Goal: Use online tool/utility: Utilize a website feature to perform a specific function

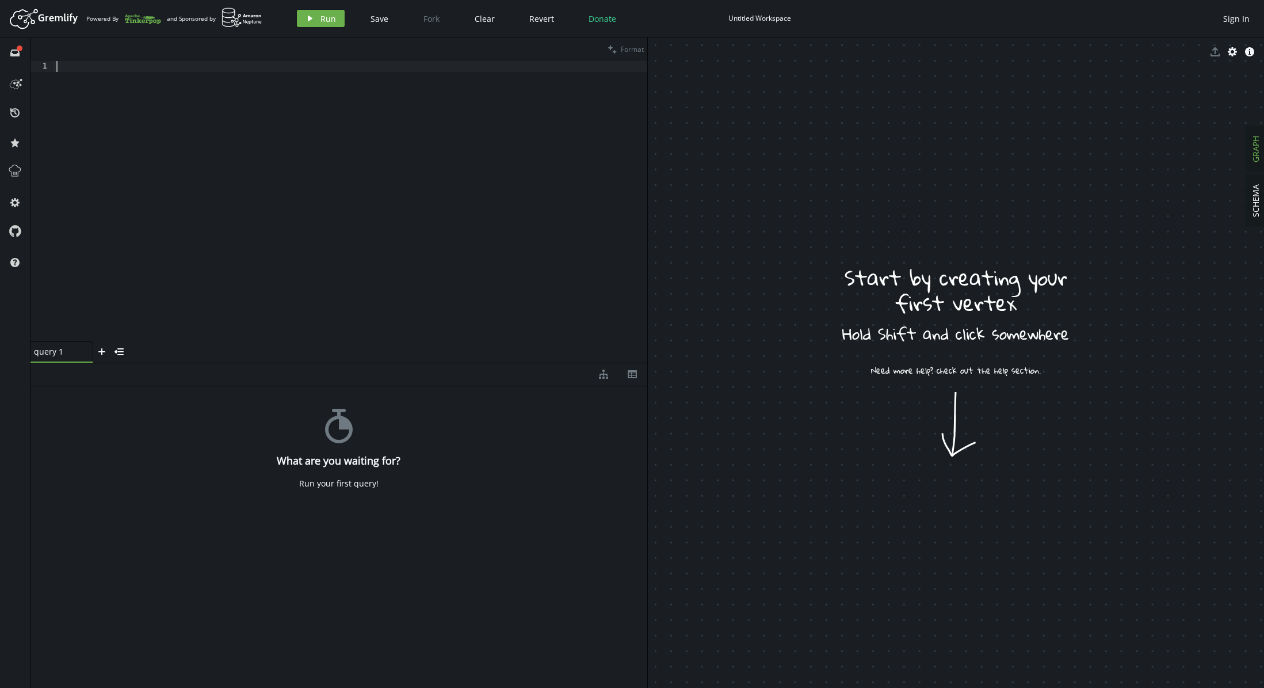
click at [322, 164] on div at bounding box center [350, 212] width 593 height 302
click at [315, 30] on header "Artboard Created with Sketch. Powered By and Sponsored by play Run Save Fork Cl…" at bounding box center [632, 18] width 1264 height 37
click at [316, 24] on button "play Run" at bounding box center [321, 18] width 48 height 17
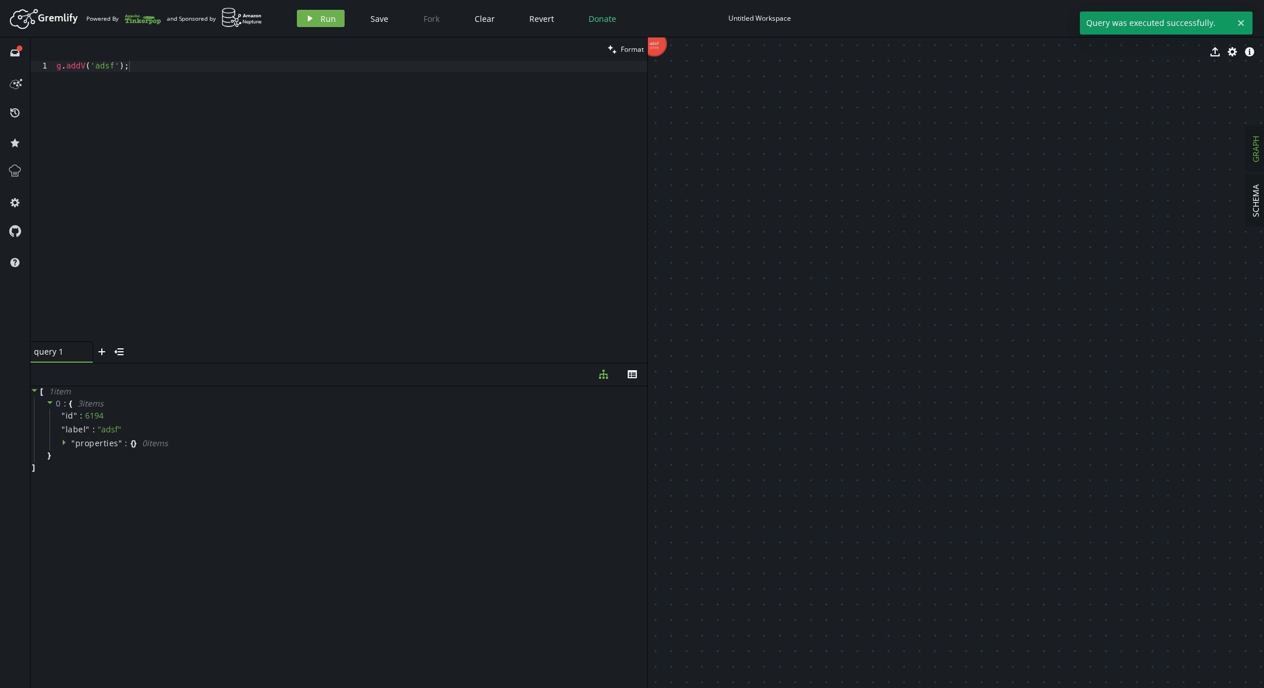
drag, startPoint x: 662, startPoint y: 46, endPoint x: 829, endPoint y: 211, distance: 234.7
click at [830, 211] on div "export cog info-sign adsf (6194)" at bounding box center [956, 362] width 617 height 650
click at [657, 44] on div "export cog info-sign" at bounding box center [956, 51] width 617 height 29
click at [152, 67] on div "g . addV ( 'adsf' ) ;" at bounding box center [350, 212] width 593 height 302
drag, startPoint x: 151, startPoint y: 66, endPoint x: 93, endPoint y: 69, distance: 58.2
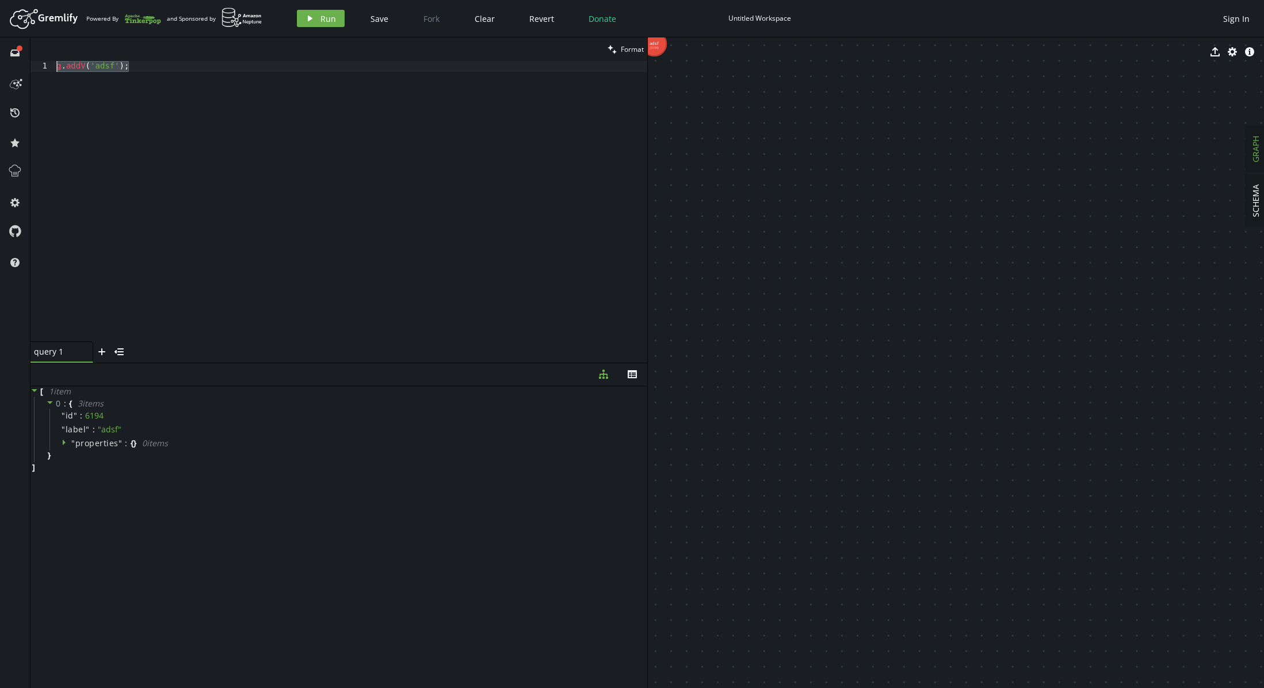
click at [45, 63] on div "g.addV('adsf'); 1 g . addV ( 'adsf' ) ; XXXXXXXXXXXXXXXXXXXXXXXXXXXXXXXXXXXXXXX…" at bounding box center [338, 201] width 617 height 280
click at [152, 62] on div "g . addV ( 'adsf' ) ;" at bounding box center [350, 212] width 593 height 302
click at [303, 21] on button "play Run" at bounding box center [321, 18] width 48 height 17
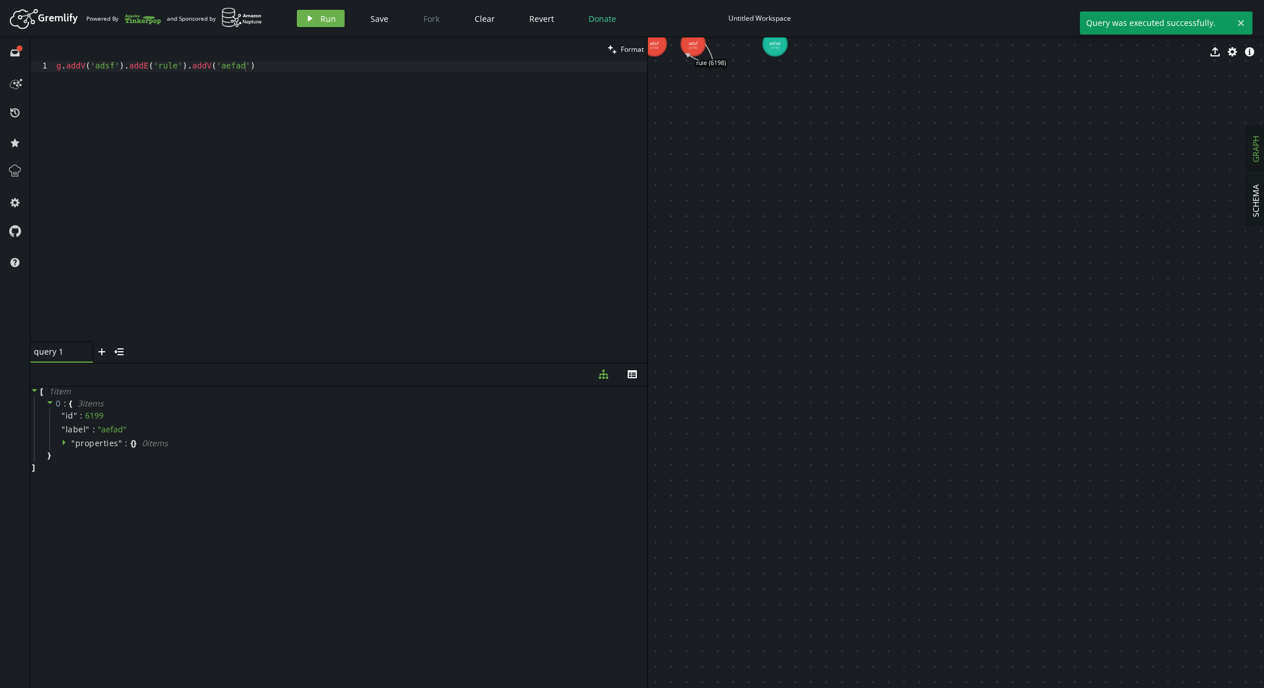
drag, startPoint x: 693, startPoint y: 47, endPoint x: 704, endPoint y: 85, distance: 39.4
click at [720, 119] on div "export cog info-sign adsf (6194) adsf (6196) aefad (6199) rule (6198)" at bounding box center [956, 362] width 617 height 650
drag, startPoint x: 690, startPoint y: 47, endPoint x: 701, endPoint y: 68, distance: 23.9
click at [701, 68] on div "export cog info-sign adsf (6194) adsf (6196) aefad (6199) rule (6198)" at bounding box center [956, 362] width 617 height 650
drag, startPoint x: 728, startPoint y: 100, endPoint x: 792, endPoint y: 166, distance: 92.4
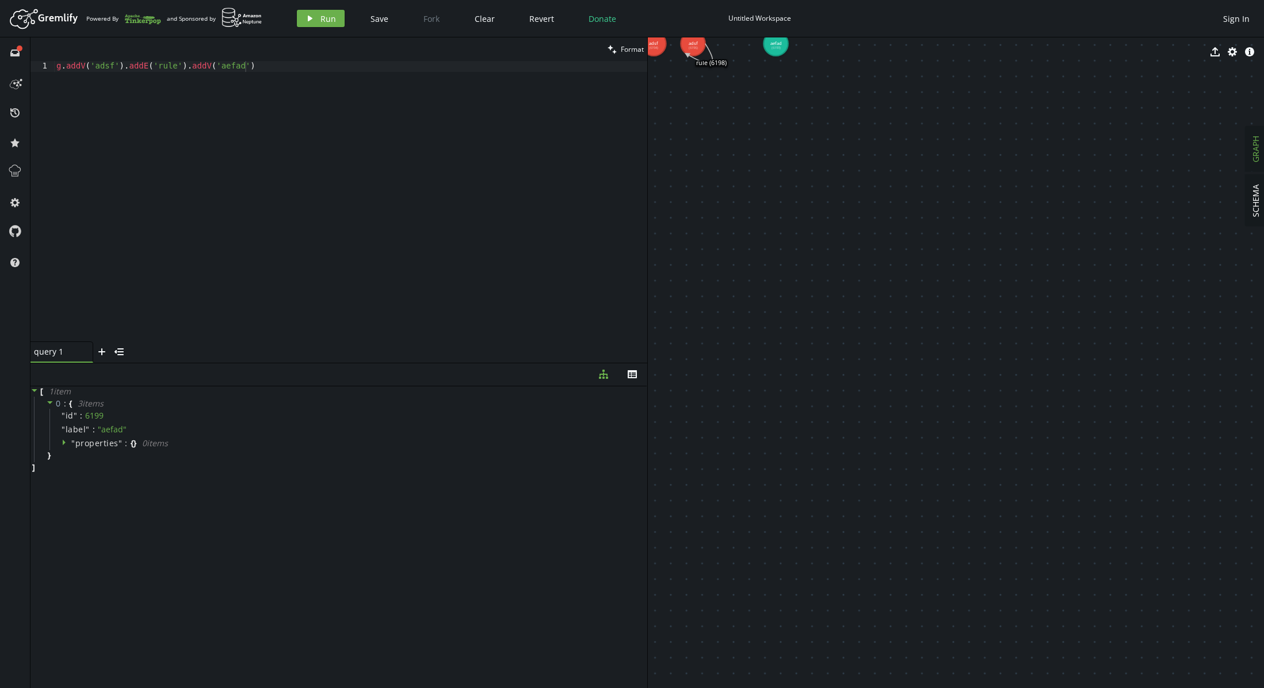
drag, startPoint x: 694, startPoint y: 47, endPoint x: 721, endPoint y: 69, distance: 35.1
click at [721, 69] on div "export cog info-sign adsf (6194) adsf (6196) aefad (6199) rule (6198)" at bounding box center [956, 362] width 617 height 650
click at [786, 49] on div "export cog info-sign" at bounding box center [956, 51] width 617 height 29
click at [692, 52] on div "export cog info-sign" at bounding box center [956, 51] width 617 height 29
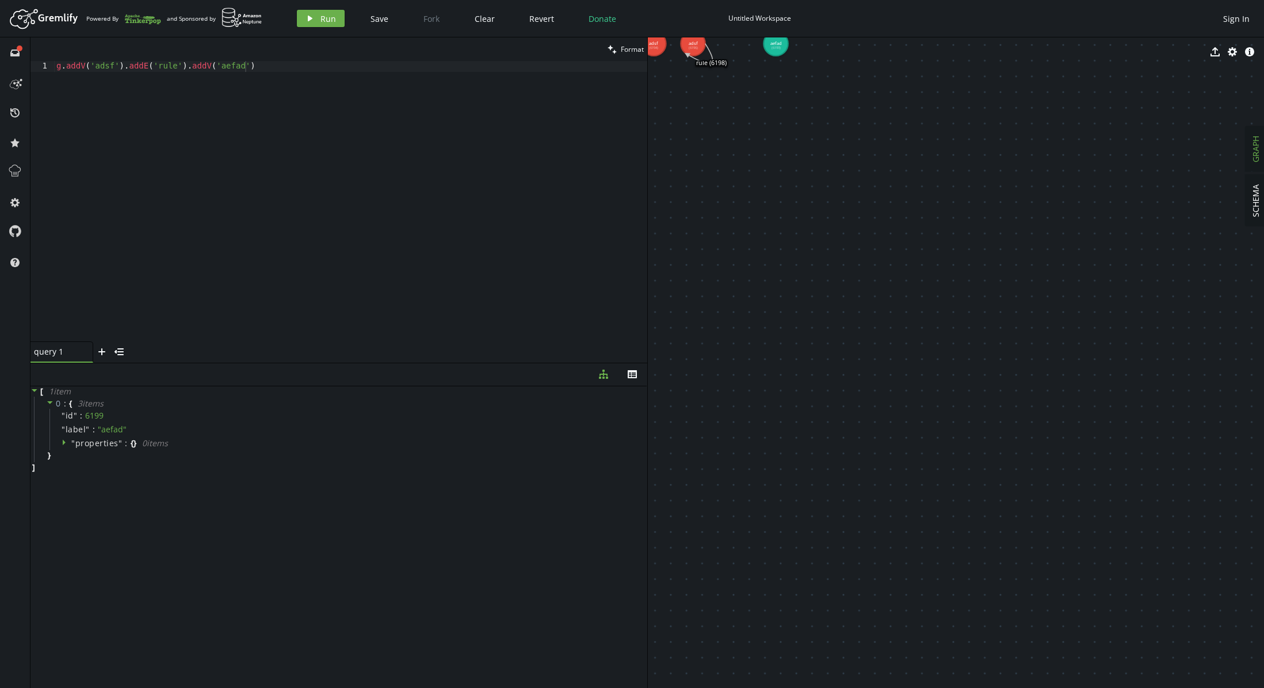
type textarea "g.addV('adsf').addE('rule').addV('aefad')"
click at [270, 65] on div "g . addV ( 'adsf' ) . addE ( 'rule' ) . addV ( 'aefad' )" at bounding box center [350, 212] width 593 height 302
drag, startPoint x: 267, startPoint y: 67, endPoint x: 50, endPoint y: 70, distance: 216.9
click at [50, 70] on div "g.addV('adsf').addE('rule').addV('aefad') 1 g . addV ( 'adsf' ) . addE ( 'rule'…" at bounding box center [338, 201] width 617 height 280
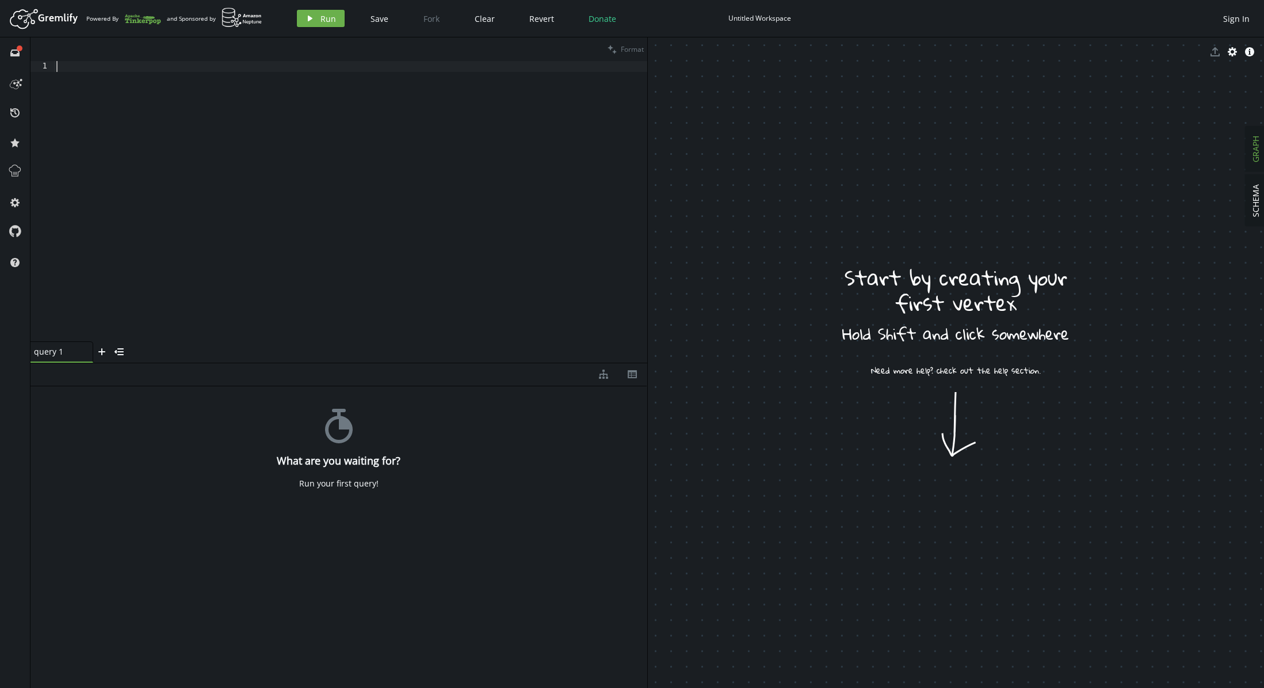
click at [200, 71] on div at bounding box center [350, 212] width 593 height 302
click at [140, 212] on div "g" at bounding box center [350, 212] width 593 height 302
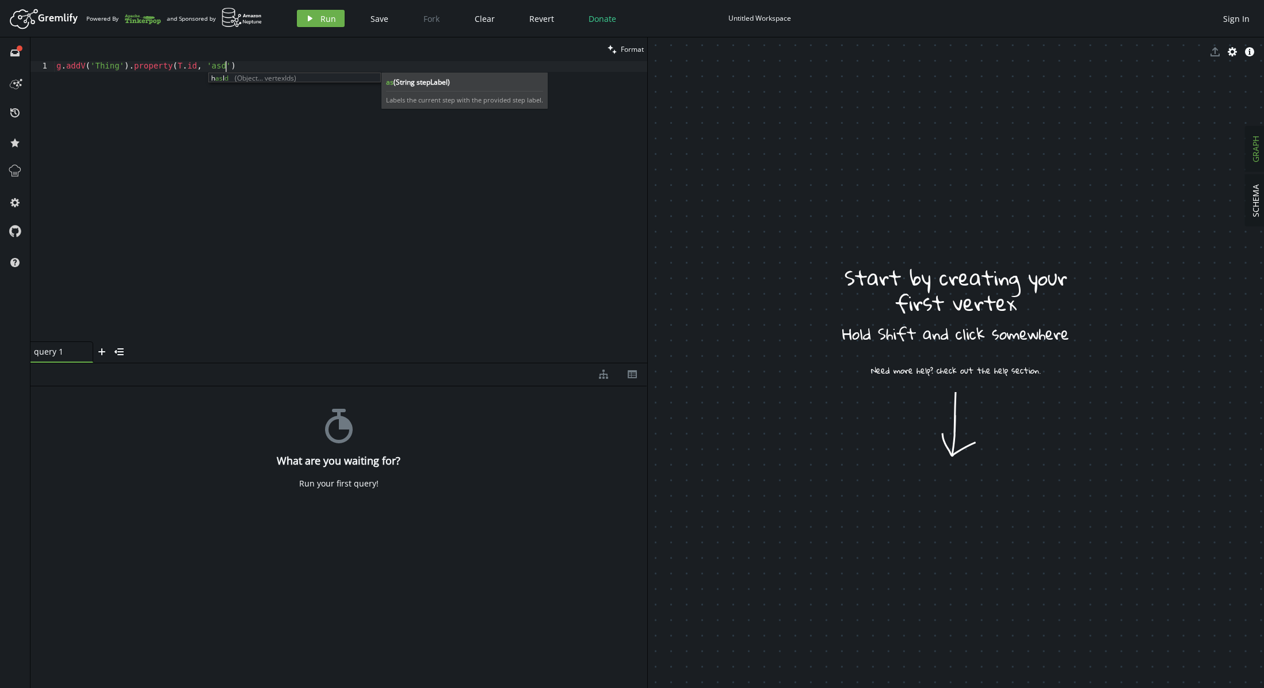
scroll to position [0, 174]
click at [334, 20] on span "Run" at bounding box center [328, 18] width 16 height 11
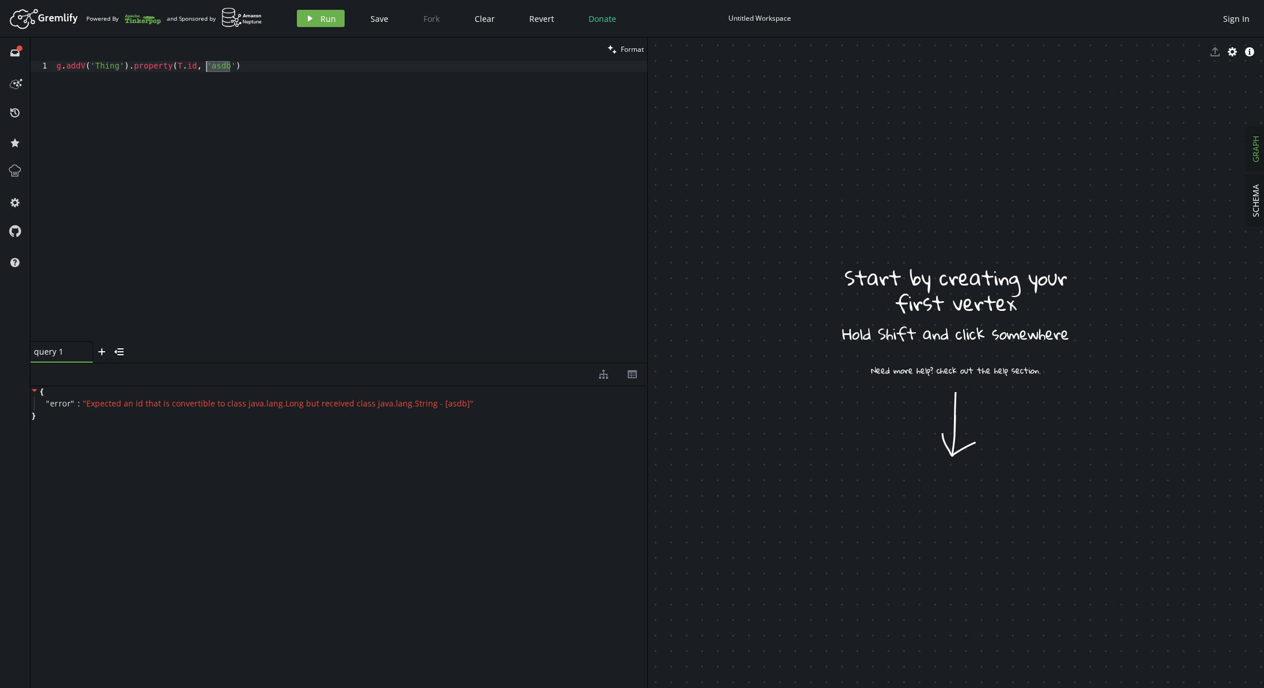
drag, startPoint x: 233, startPoint y: 68, endPoint x: 209, endPoint y: 67, distance: 24.2
click at [209, 67] on div "g . addV ( 'Thing' ) . property ( T . id , 'asdb' )" at bounding box center [350, 212] width 593 height 302
click at [231, 63] on div "g . addV ( 'Thing' ) . property ( T . id , 'asdb' )" at bounding box center [350, 212] width 593 height 302
drag, startPoint x: 236, startPoint y: 65, endPoint x: 208, endPoint y: 66, distance: 28.2
click at [208, 66] on div "g . addV ( 'Thing' ) . property ( T . id , 'asdb' )" at bounding box center [350, 212] width 593 height 302
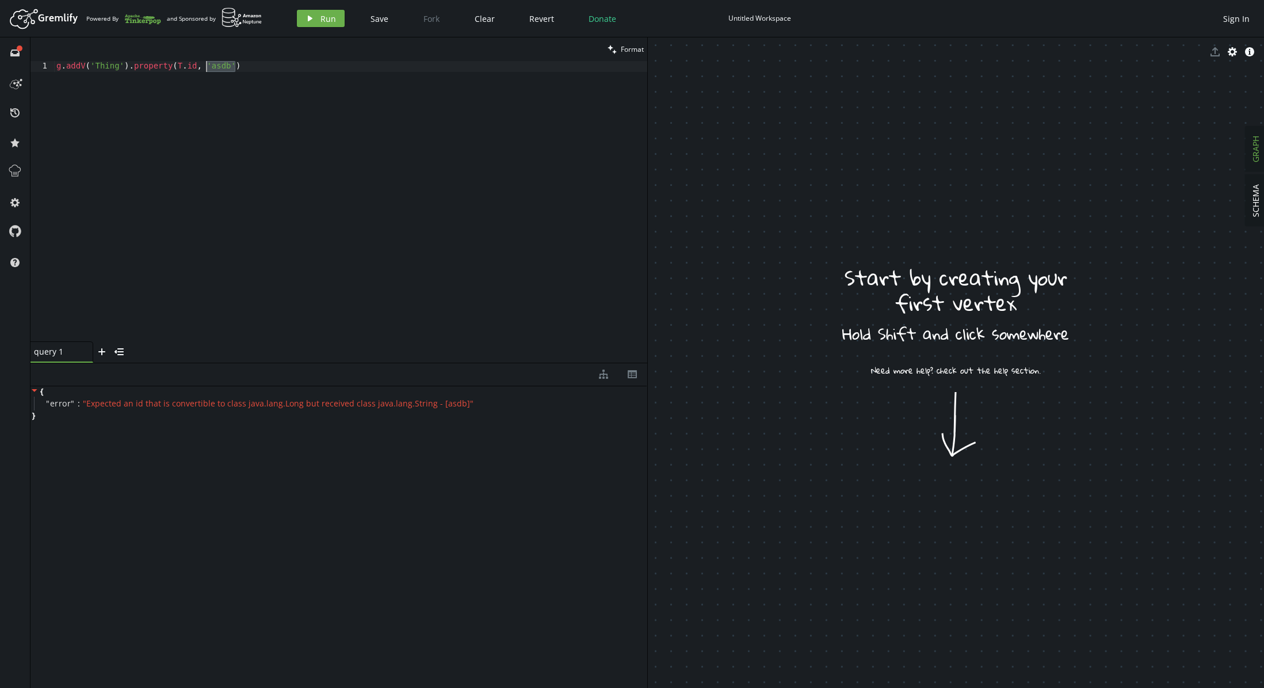
type textarea "g.addV('Thing').property([DOMAIN_NAME], 1)"
click at [263, 72] on div "g . addV ( 'Thing' ) . property ( T . id , 1 )" at bounding box center [350, 212] width 593 height 302
click at [251, 62] on div "g . addV ( 'Thing' ) . property ( T . id , 1 )" at bounding box center [350, 212] width 593 height 302
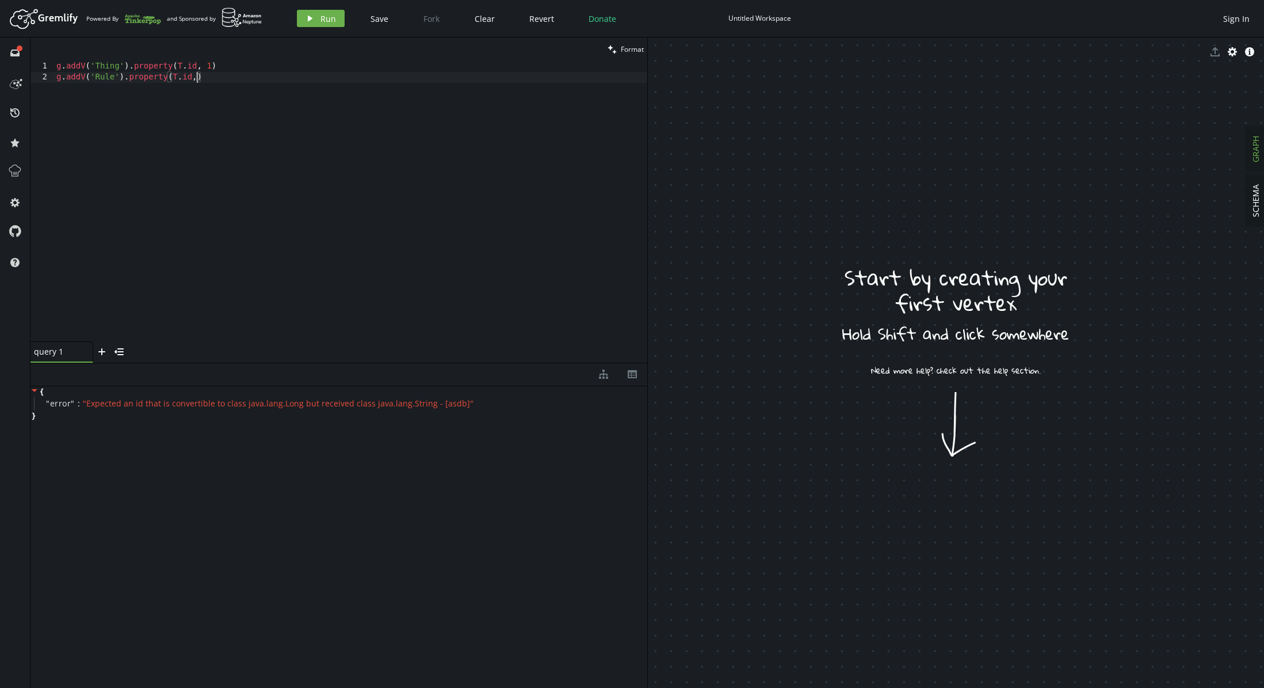
type textarea "g.addV('Rule').property([DOMAIN_NAME],2)"
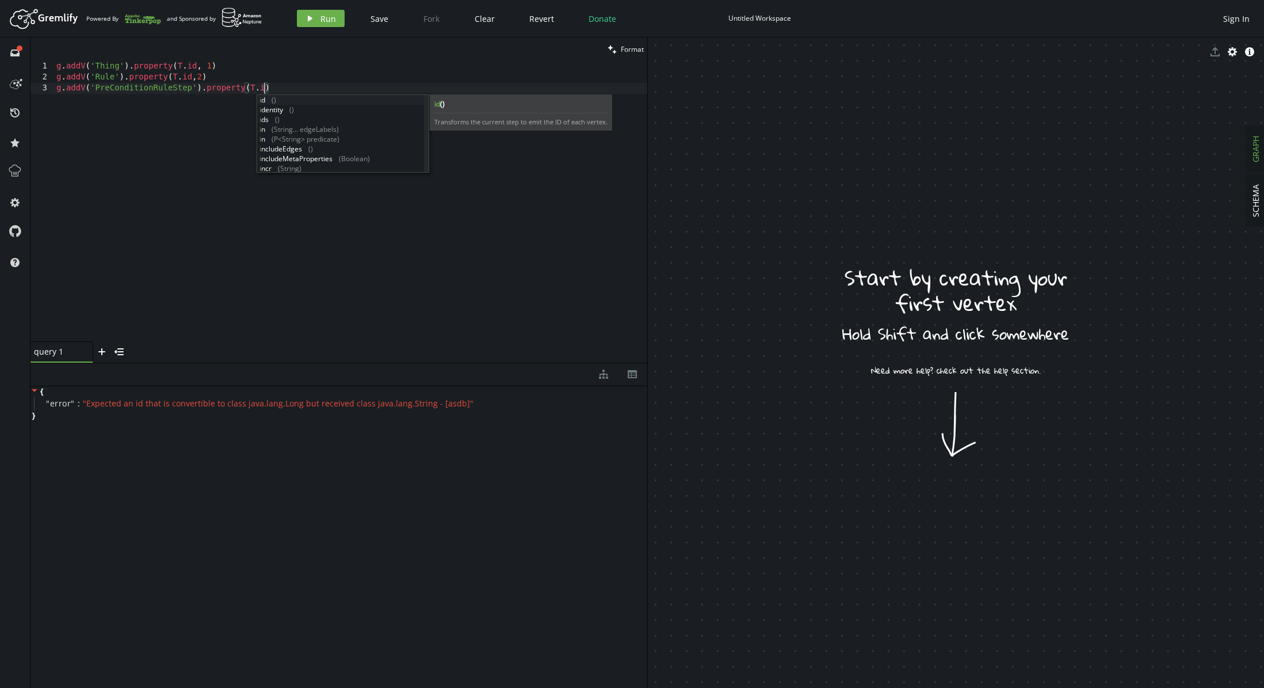
scroll to position [0, 212]
type textarea "g.addV('PreConditionRuleStep').property([DOMAIN_NAME],3)"
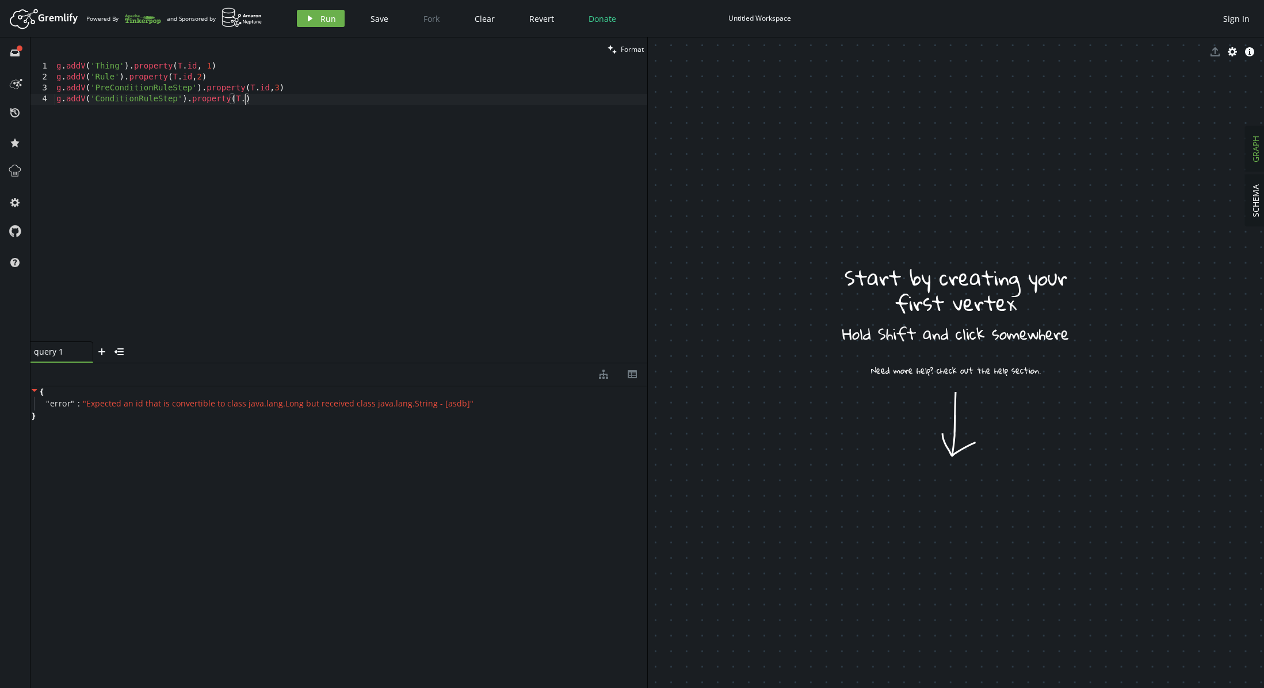
scroll to position [0, 193]
type textarea "g.addV('ConditionRuleStep').property([DOMAIN_NAME],4)"
type textarea "g.addV('Rule').property([DOMAIN_NAME],2)"
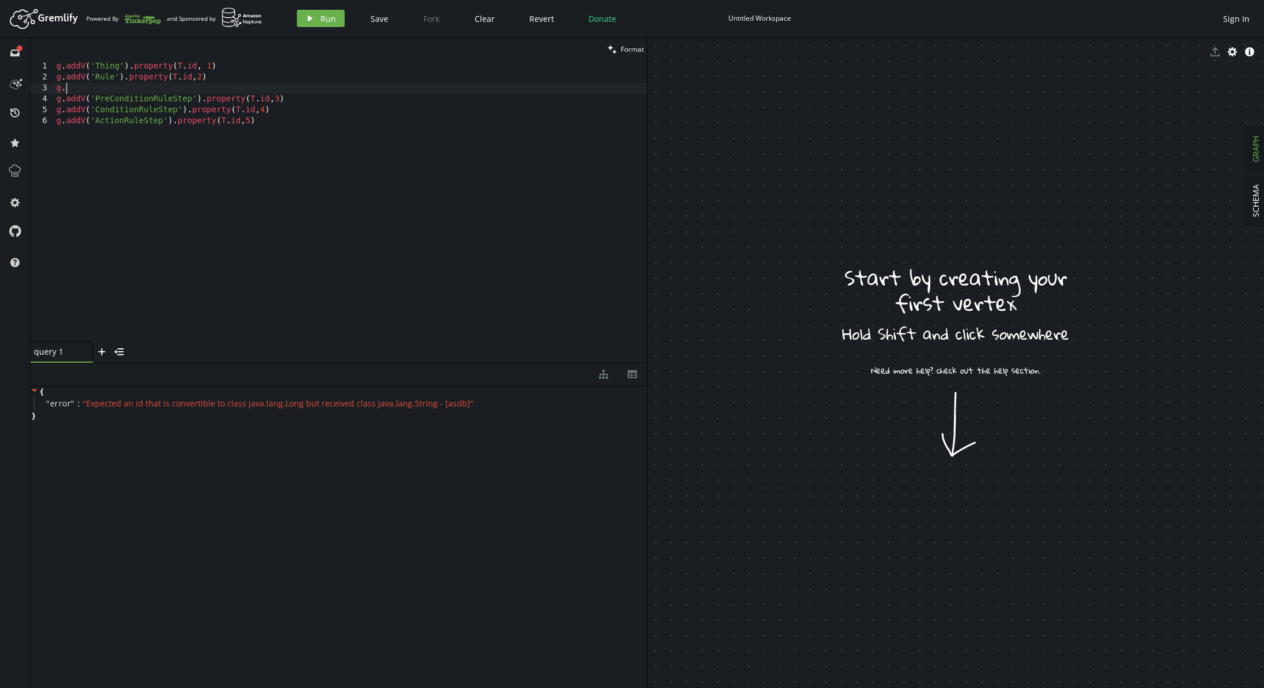
type textarea "g"
paste textarea "},"
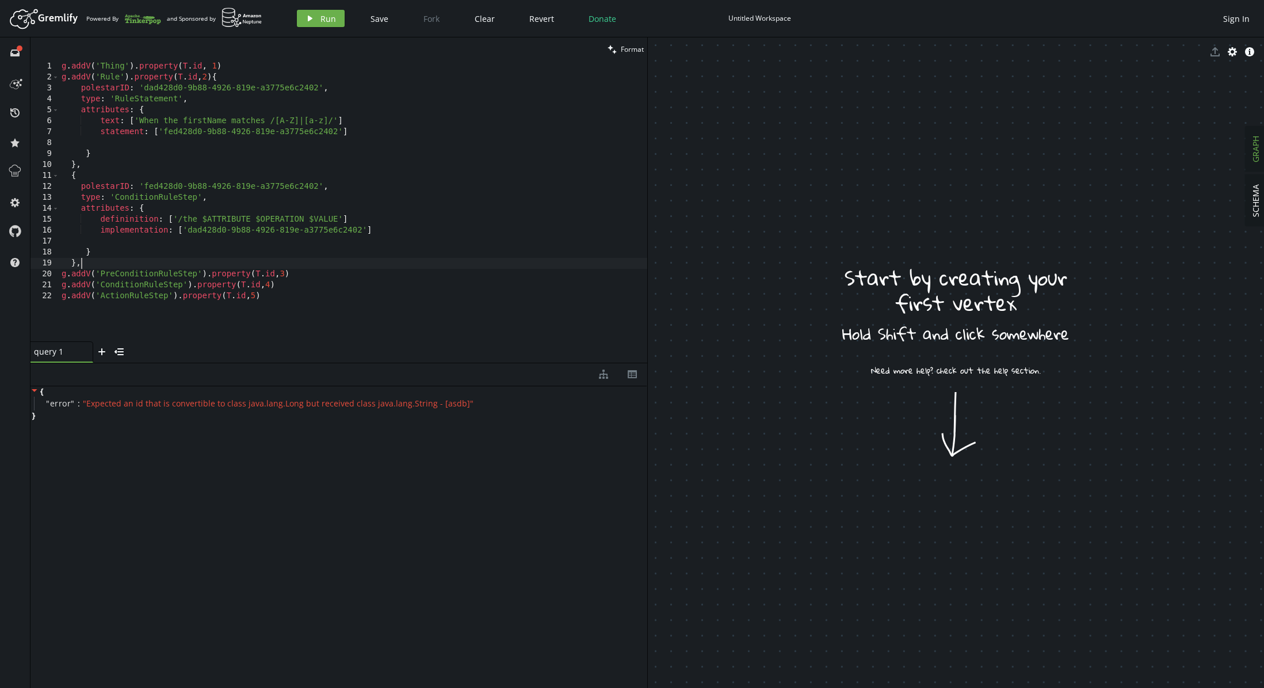
type textarea "g.addV('Rule').property([DOMAIN_NAME],2)"
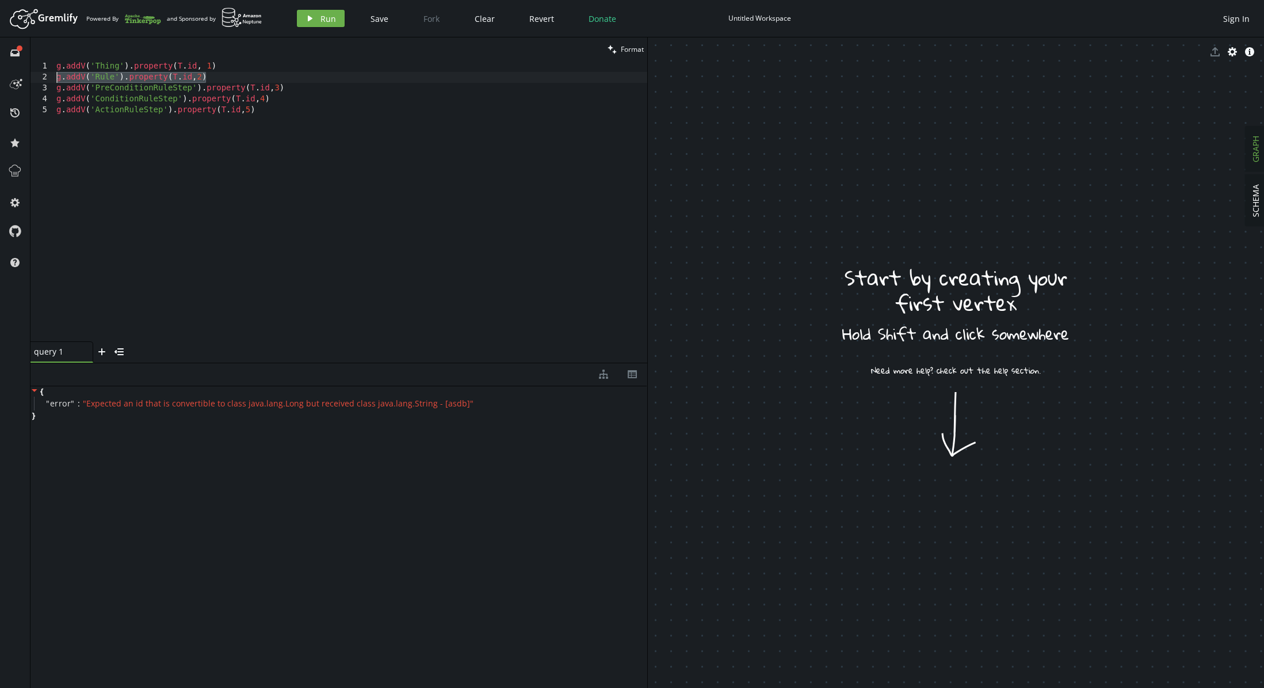
drag, startPoint x: 209, startPoint y: 77, endPoint x: 45, endPoint y: 81, distance: 163.4
click at [45, 81] on div "g.addV('Rule').property([DOMAIN_NAME],2) 1 2 3 4 5 g . addV ( 'Thing' ) . prope…" at bounding box center [338, 201] width 617 height 280
click at [271, 123] on div "g . addV ( 'Thing' ) . property ( T . id , 1 ) g . addV ( 'PreConditionRuleStep…" at bounding box center [350, 212] width 593 height 302
type textarea "g.addV('ActionRuleStep').property([DOMAIN_NAME],5)"
paste textarea "g.addV('Rule').property([DOMAIN_NAME],2)"
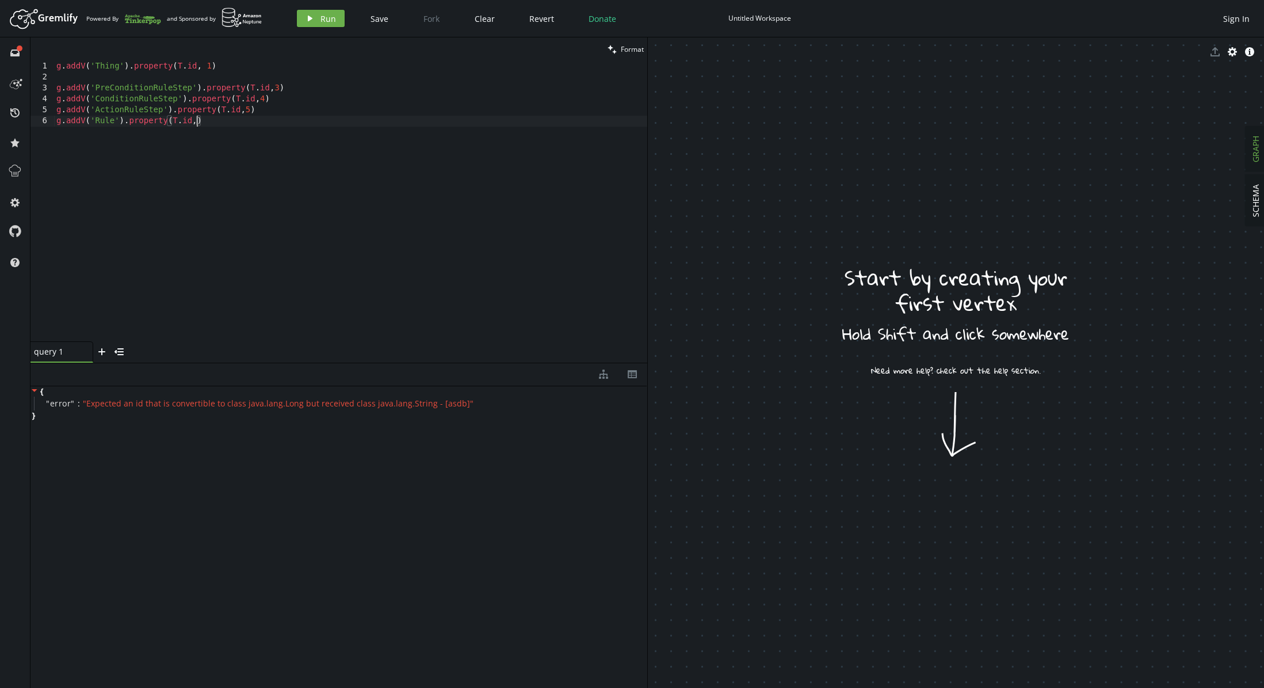
scroll to position [0, 145]
type textarea "g.addV('ActionRuleStep').property([DOMAIN_NAME],5)"
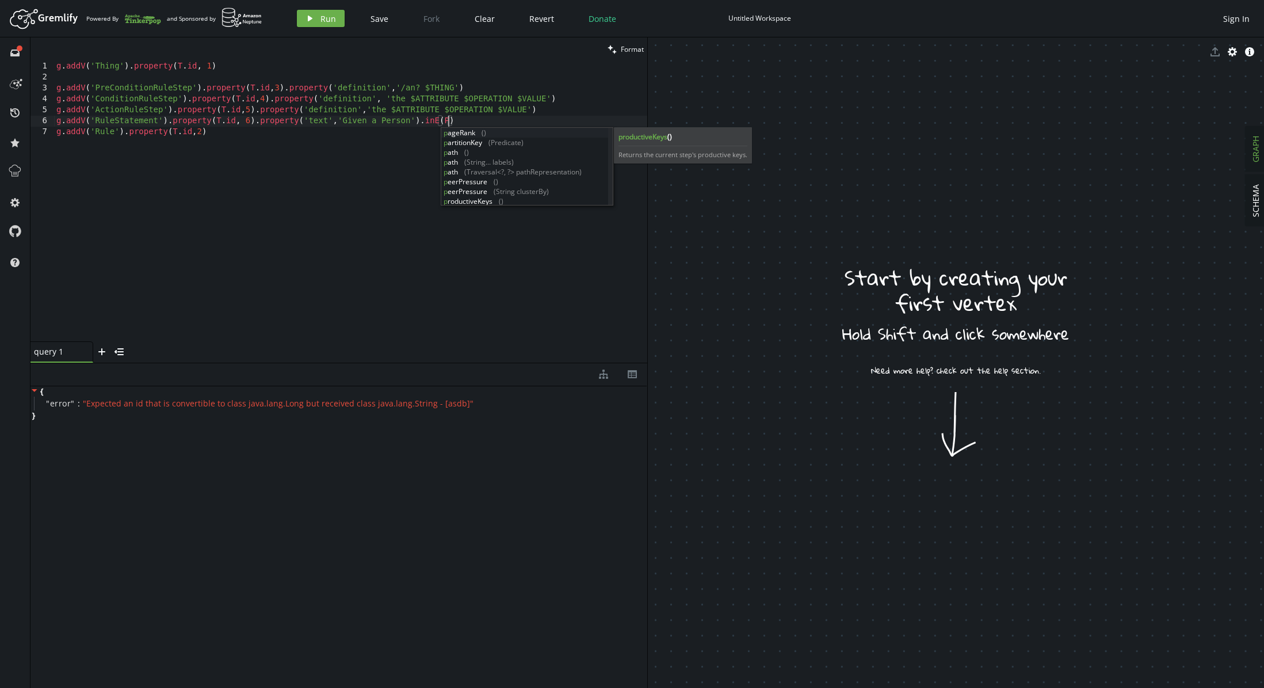
scroll to position [0, 391]
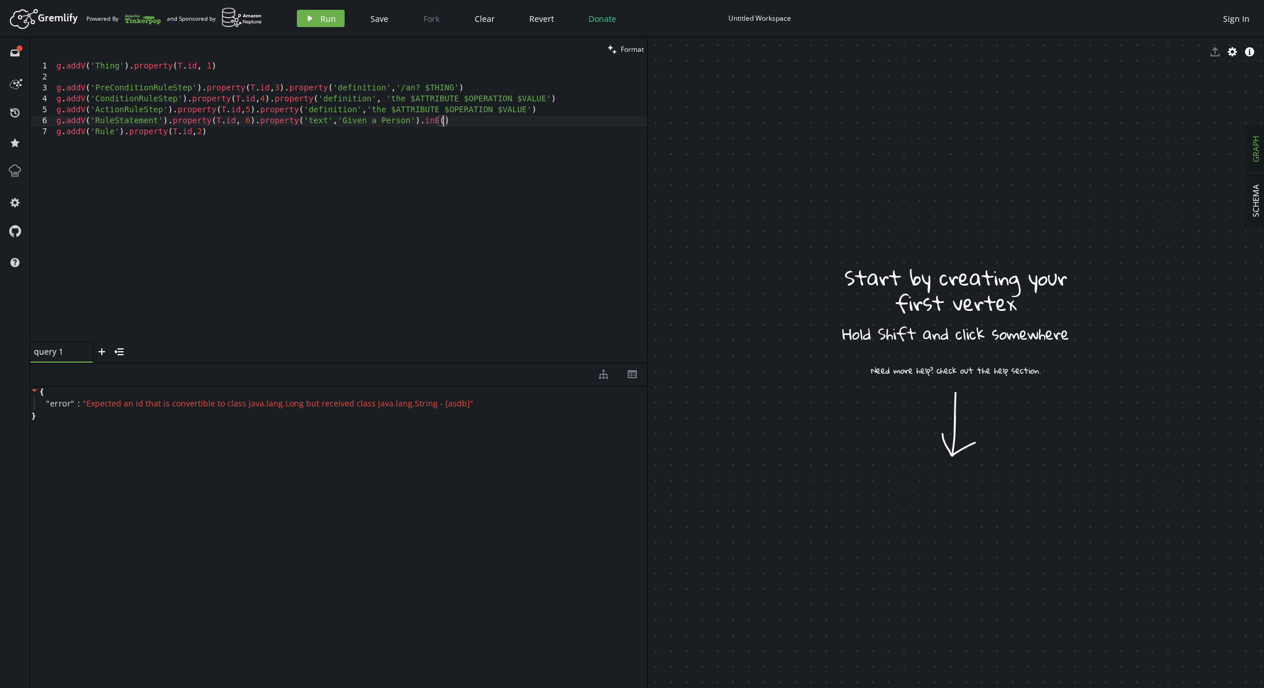
type textarea "g.addV('RuleStatement').property([DOMAIN_NAME], 6).property('text','Given a Per…"
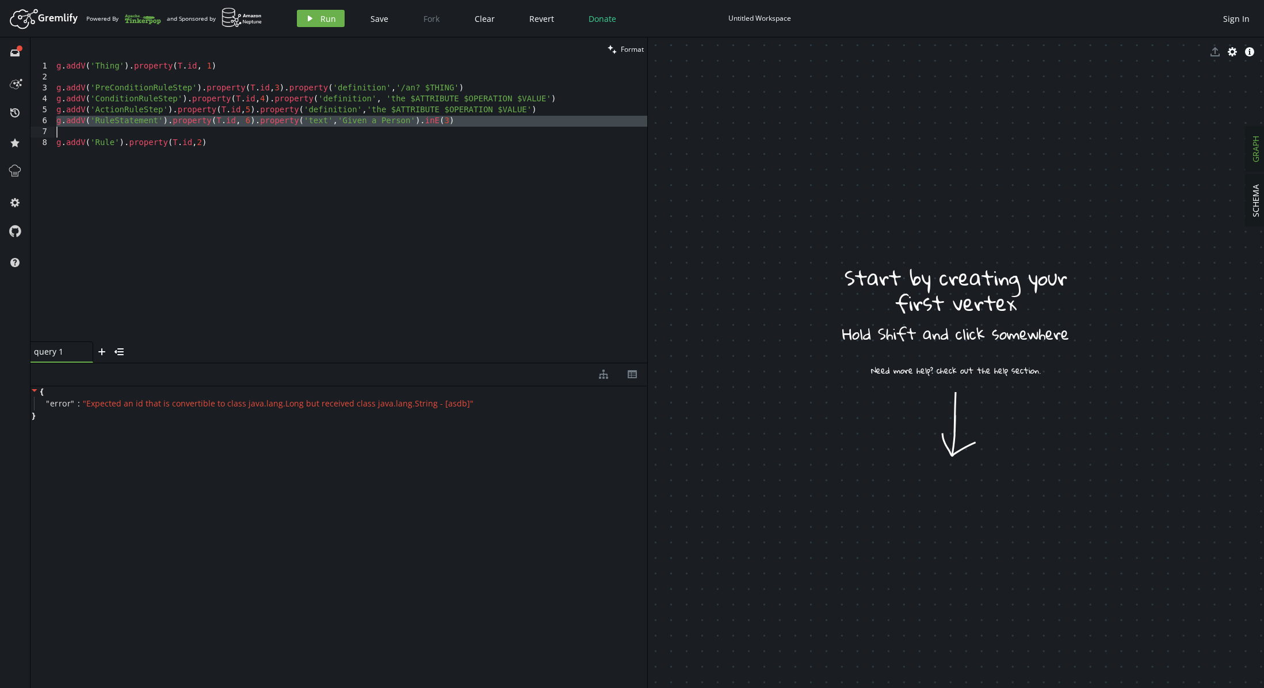
type textarea "g.addV('Rule').property([DOMAIN_NAME],2)"
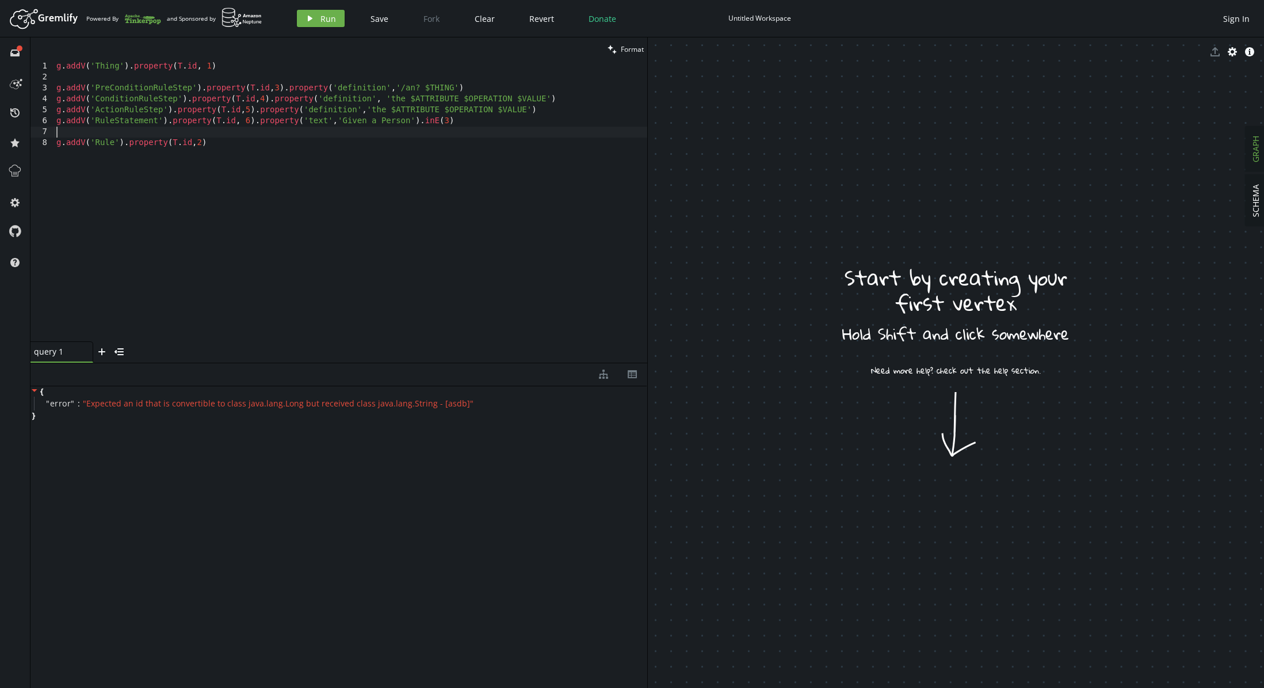
paste textarea "g.addV('RuleStatement').property([DOMAIN_NAME], 6).property('text','Given a Per…"
drag, startPoint x: 411, startPoint y: 131, endPoint x: 341, endPoint y: 135, distance: 69.7
click at [341, 135] on div "g . addV ( 'Thing' ) . property ( T . id , 1 ) g . addV ( 'PreConditionRuleStep…" at bounding box center [350, 212] width 593 height 302
type textarea "g.addV('RuleStatement').property([DOMAIN_NAME], 6).property('text','When the fi…"
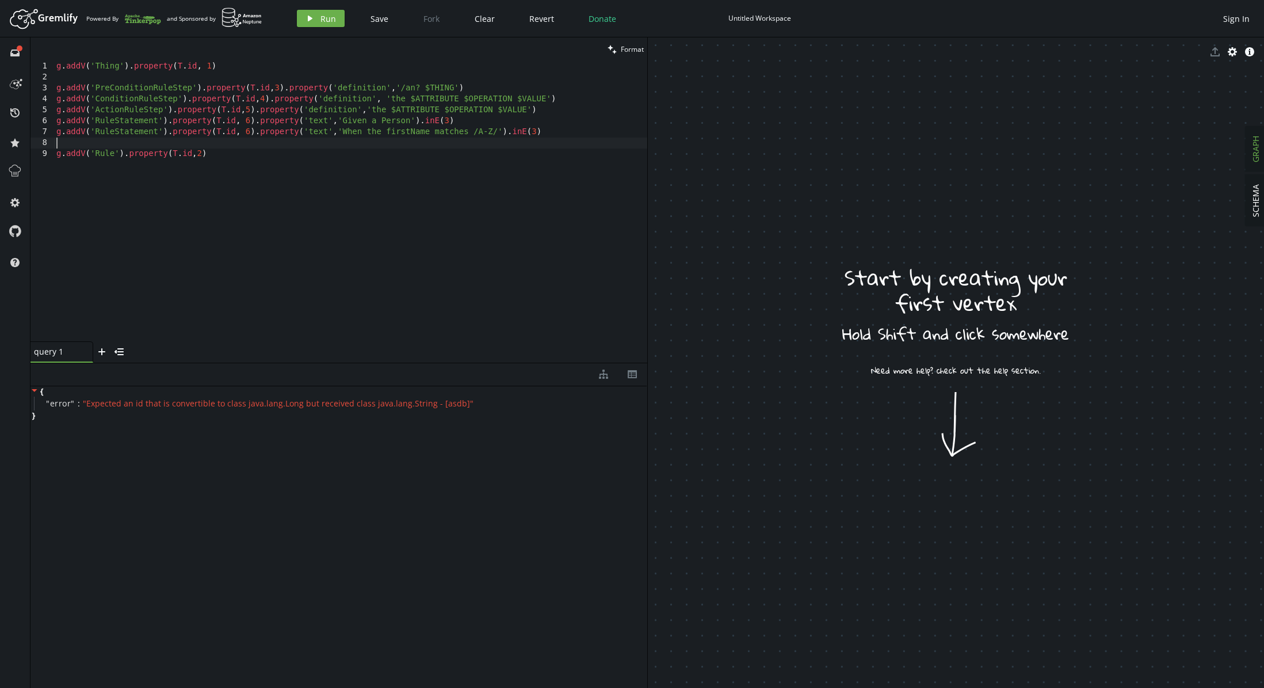
scroll to position [0, 0]
type textarea "g.addV('RuleStatement').property([DOMAIN_NAME], 6).property('text','When the fi…"
paste textarea "g.addV('RuleStatement').property([DOMAIN_NAME], 6).property('text','Given a Per…"
click at [253, 131] on div "g . addV ( 'Thing' ) . property ( T . id , 1 ) g . addV ( 'PreConditionRuleStep…" at bounding box center [353, 212] width 588 height 302
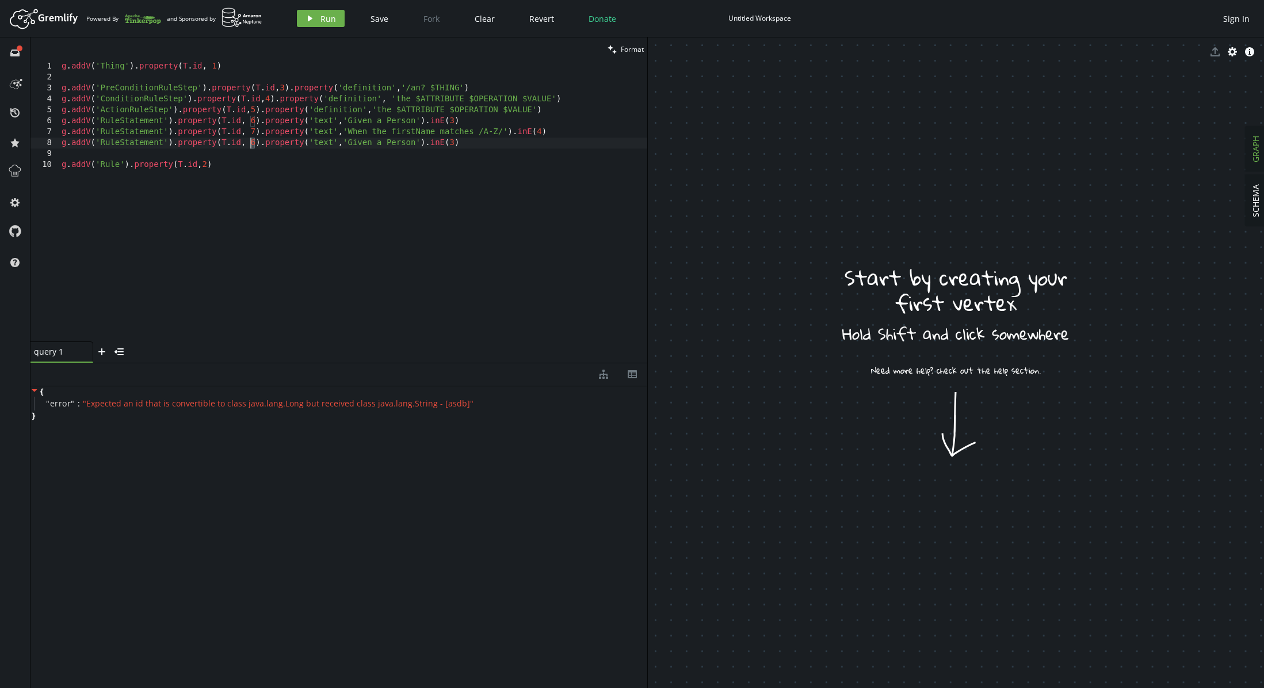
click at [249, 141] on div "g . addV ( 'Thing' ) . property ( T . id , 1 ) g . addV ( 'PreConditionRuleStep…" at bounding box center [353, 212] width 588 height 302
click at [452, 143] on div "g . addV ( 'Thing' ) . property ( T . id , 1 ) g . addV ( 'PreConditionRuleStep…" at bounding box center [353, 212] width 588 height 302
click at [473, 160] on div "g . addV ( 'Thing' ) . property ( T . id , 1 ) g . addV ( 'PreConditionRuleStep…" at bounding box center [353, 212] width 588 height 302
type textarea "g.addV('Rule').property([DOMAIN_NAME],2)"
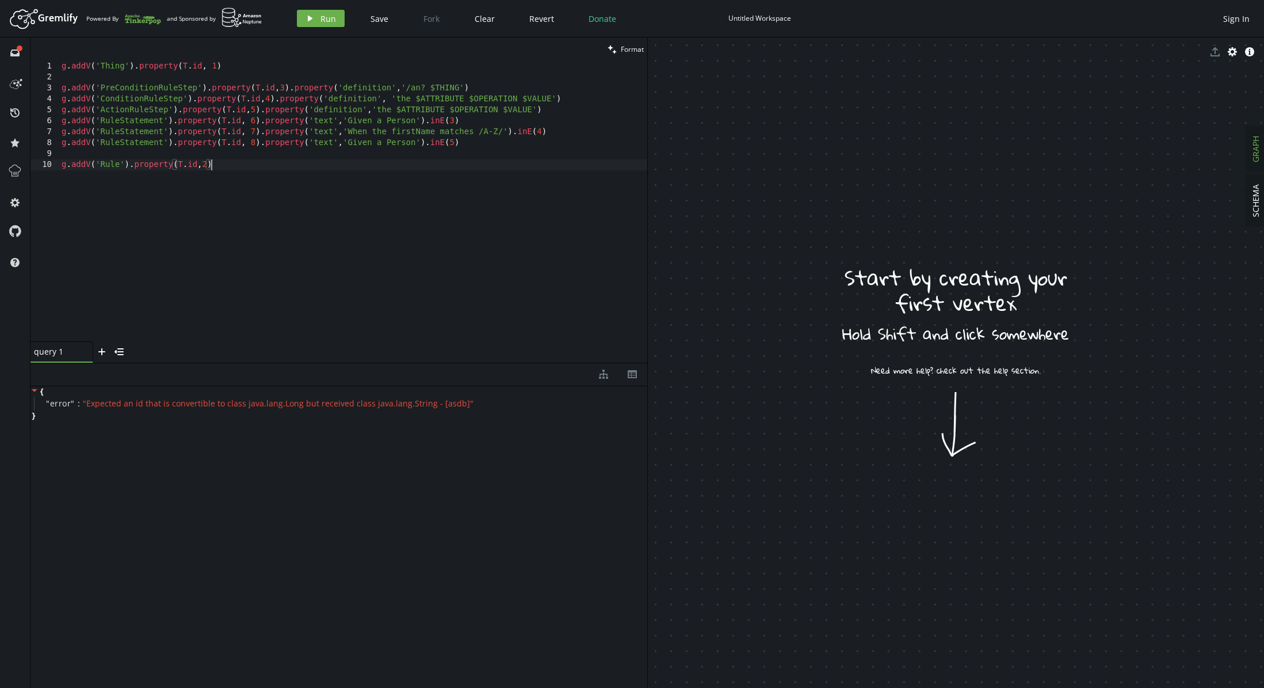
click at [469, 151] on div "g . addV ( 'Thing' ) . property ( T . id , 1 ) g . addV ( 'PreConditionRuleStep…" at bounding box center [353, 212] width 588 height 302
click at [472, 156] on div "g . addV ( 'Thing' ) . property ( T . id , 1 ) g . addV ( 'PreConditionRuleStep…" at bounding box center [353, 212] width 588 height 302
click at [472, 159] on div "g . addV ( 'Thing' ) . property ( T . id , 1 ) g . addV ( 'PreConditionRuleStep…" at bounding box center [353, 212] width 588 height 302
click at [471, 163] on div "g . addV ( 'Thing' ) . property ( T . id , 1 ) g . addV ( 'PreConditionRuleStep…" at bounding box center [353, 212] width 588 height 302
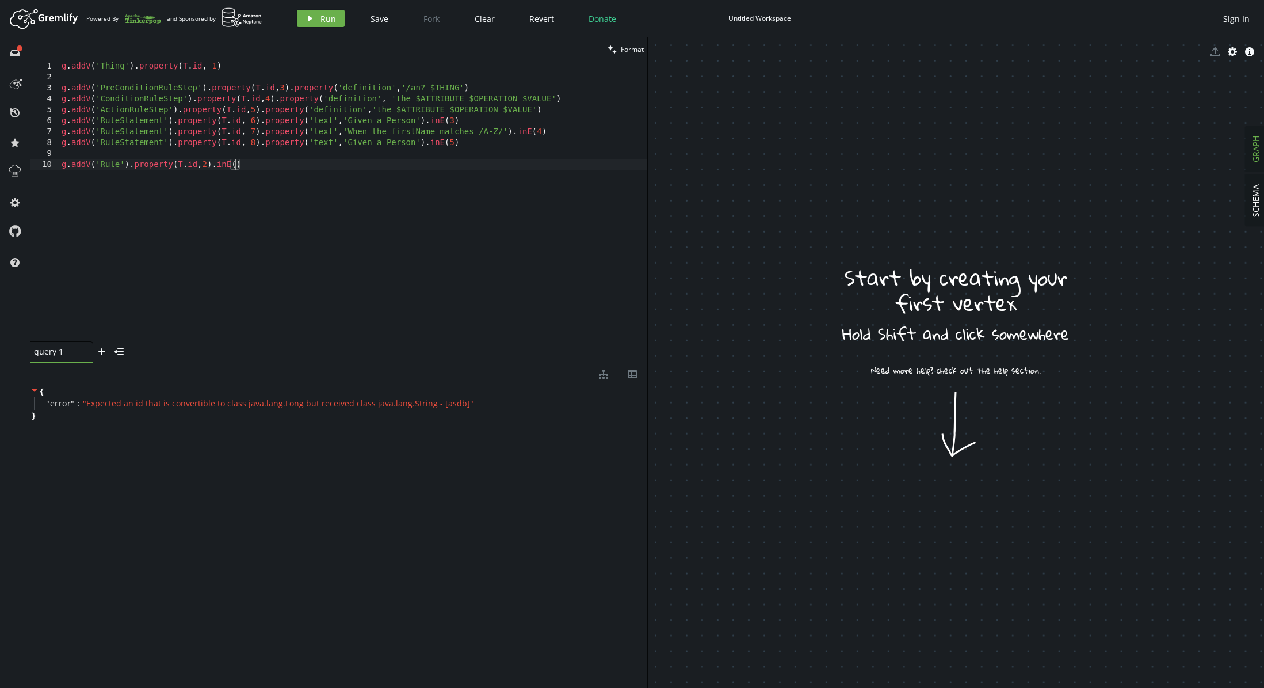
scroll to position [0, 178]
drag, startPoint x: 459, startPoint y: 119, endPoint x: 427, endPoint y: 121, distance: 31.1
click at [427, 121] on div "g . addV ( 'Thing' ) . property ( T . id , 1 ) g . addV ( 'PreConditionRuleStep…" at bounding box center [353, 212] width 588 height 302
drag, startPoint x: 456, startPoint y: 123, endPoint x: 429, endPoint y: 122, distance: 27.0
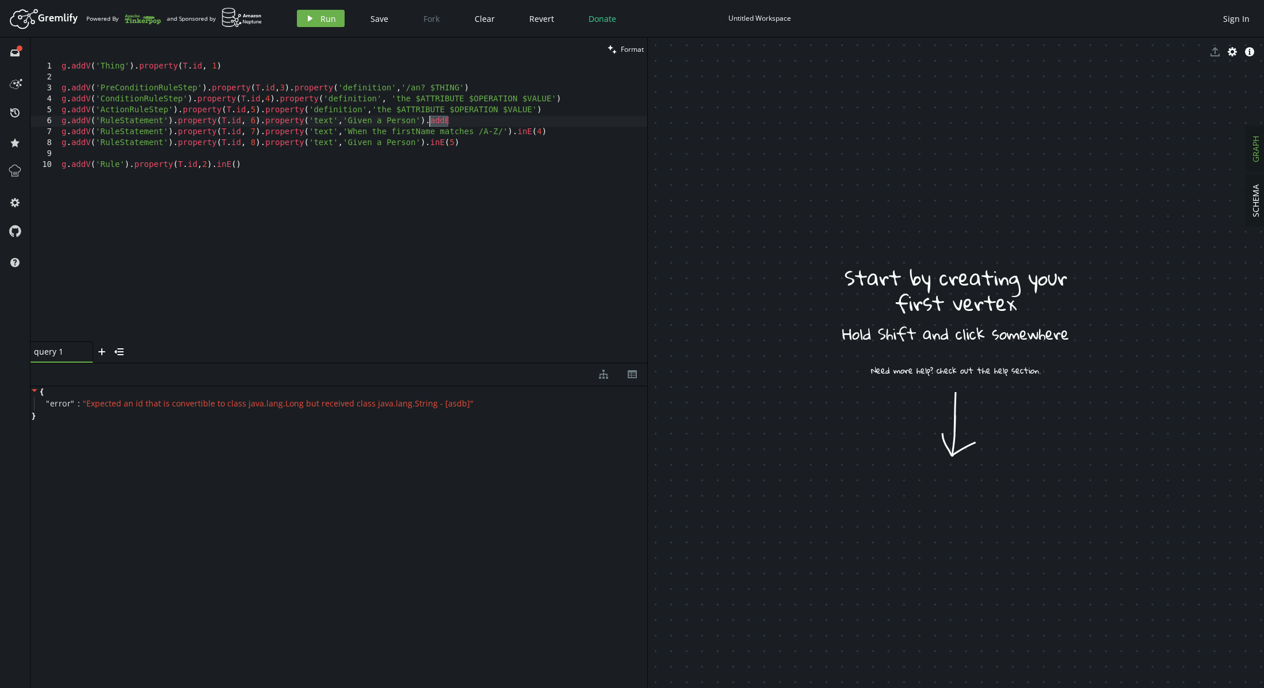
click at [429, 122] on div "g . addV ( 'Thing' ) . property ( T . id , 1 ) g . addV ( 'PreConditionRuleStep…" at bounding box center [353, 212] width 588 height 302
click at [441, 125] on div "g . addV ( 'Thing' ) . property ( T . id , 1 ) g . addV ( 'PreConditionRuleStep…" at bounding box center [353, 212] width 588 height 302
drag, startPoint x: 457, startPoint y: 125, endPoint x: 422, endPoint y: 124, distance: 35.1
click at [422, 124] on div "g . addV ( 'Thing' ) . property ( T . id , 1 ) g . addV ( 'PreConditionRuleStep…" at bounding box center [353, 212] width 588 height 302
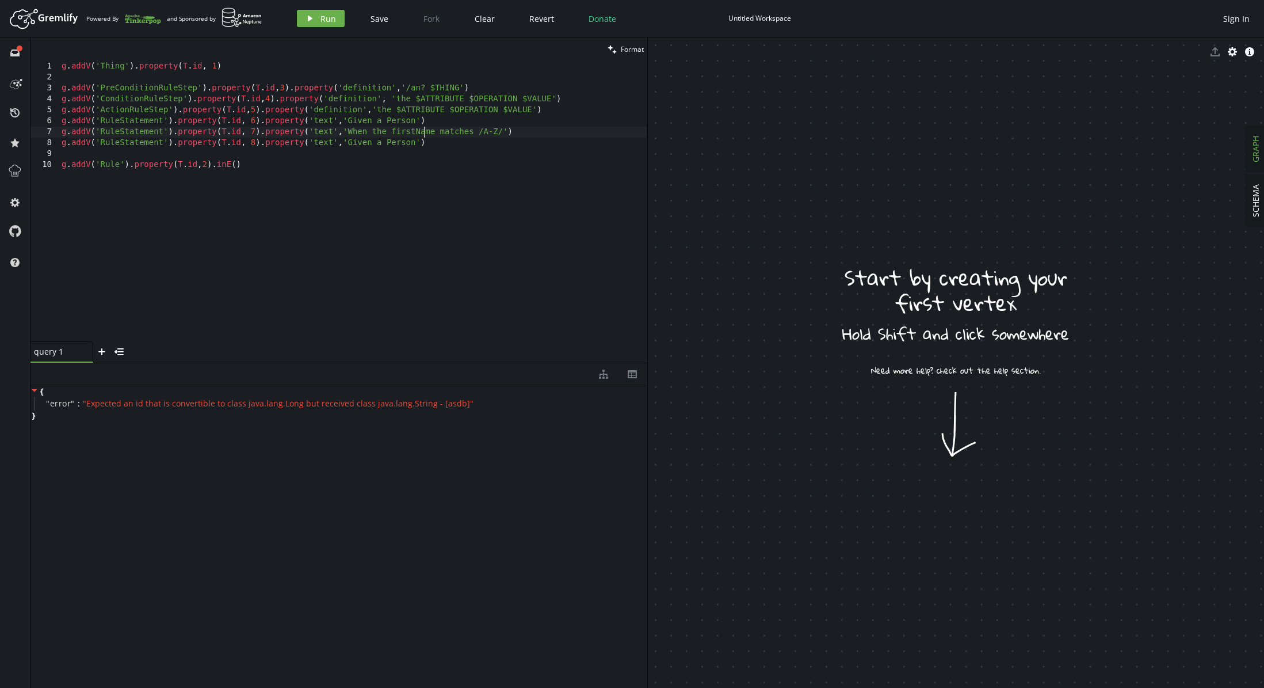
type textarea "g.addV('RuleStatement').property([DOMAIN_NAME], 6).property('text','Given a Per…"
type textarea "g.addE('ruleStep').to(6).from(3)"
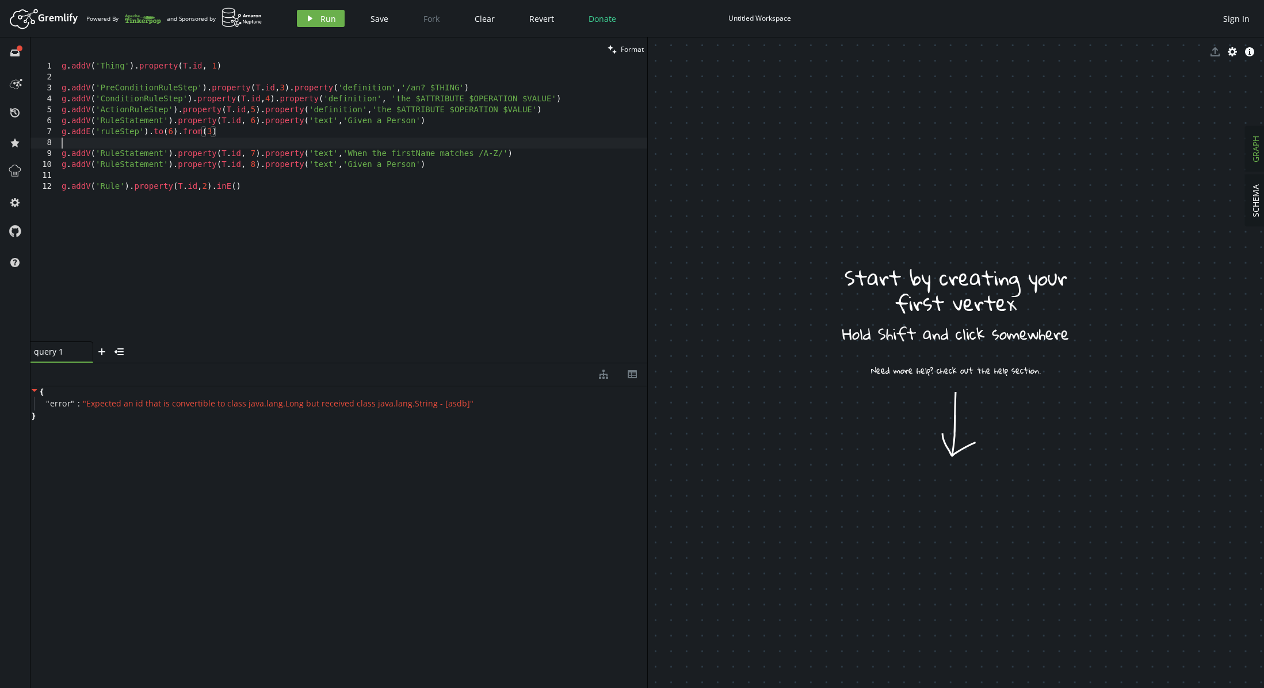
scroll to position [0, 0]
type textarea "a"
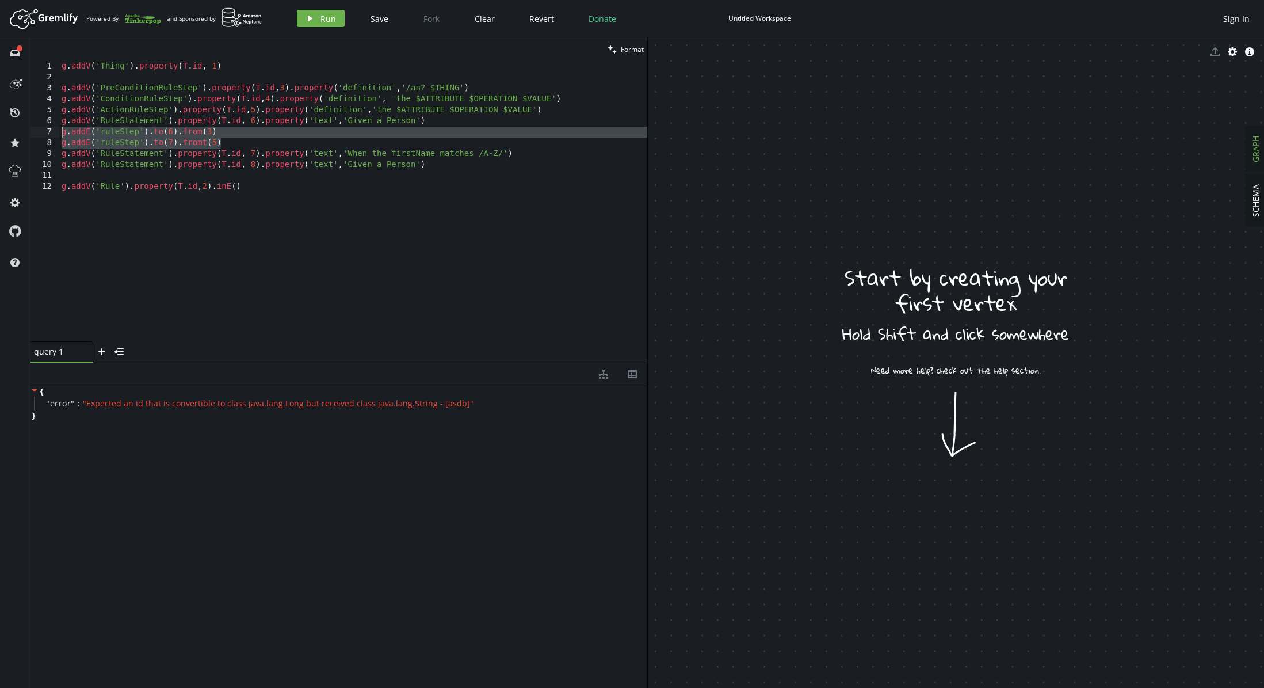
drag, startPoint x: 226, startPoint y: 143, endPoint x: 59, endPoint y: 134, distance: 167.6
click at [59, 134] on div "g.addE('ruleStep').to(7).fromt(5) 1 2 3 4 5 6 7 8 9 10 11 12 g . addV ( 'Thing'…" at bounding box center [338, 201] width 617 height 280
click at [484, 85] on div "g . addV ( 'Thing' ) . property ( T . id , 1 ) g . addV ( 'PreConditionRuleStep…" at bounding box center [353, 212] width 588 height 302
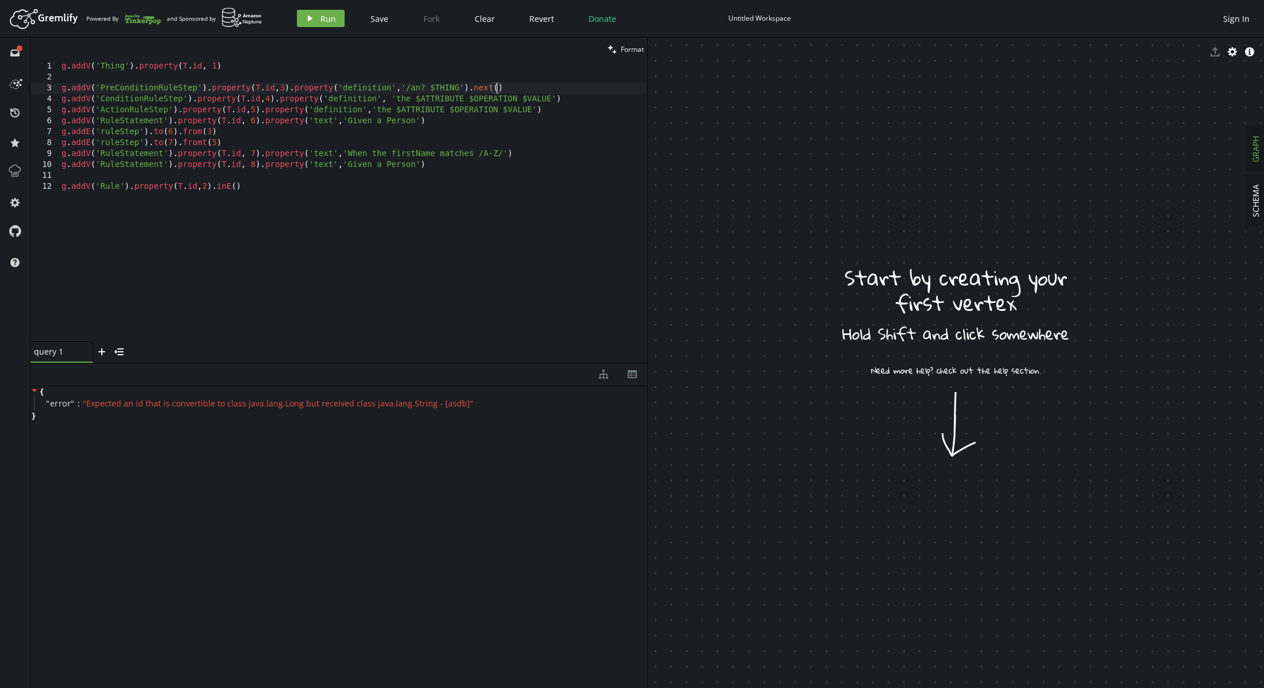
scroll to position [0, 439]
drag, startPoint x: 501, startPoint y: 87, endPoint x: 469, endPoint y: 90, distance: 31.8
click at [469, 90] on div "g . addV ( 'Thing' ) . property ( T . id , 1 ) g . addV ( 'PreConditionRuleStep…" at bounding box center [353, 212] width 588 height 302
click at [283, 70] on div "g . addV ( 'Thing' ) . property ( T . id , 1 ) g . addV ( 'PreConditionRuleStep…" at bounding box center [353, 212] width 588 height 302
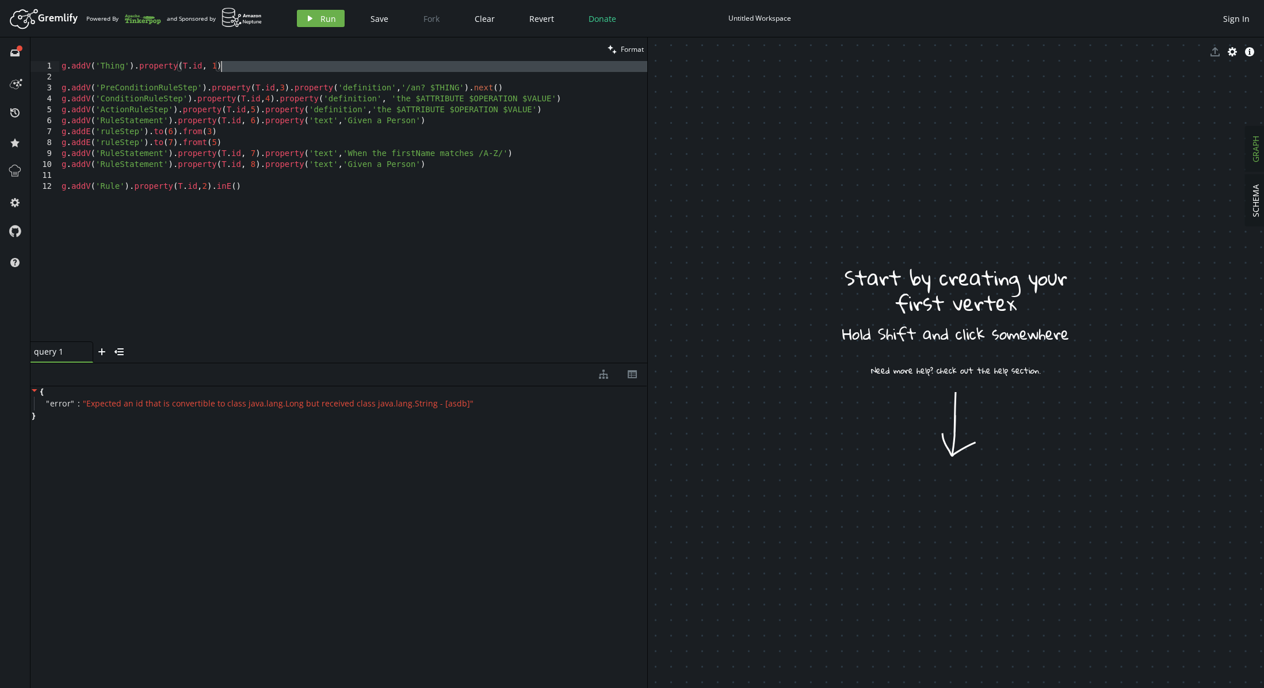
click at [284, 68] on div "g . addV ( 'Thing' ) . property ( T . id , 1 ) g . addV ( 'PreConditionRuleStep…" at bounding box center [353, 212] width 588 height 302
paste textarea ".next()"
click at [563, 94] on div "g . addV ( 'Thing' ) . property ( T . id , 1 ) . next ( ) g . addV ( 'PreCondit…" at bounding box center [353, 212] width 588 height 302
paste textarea ".next()"
click at [563, 108] on div "g . addV ( 'Thing' ) . property ( T . id , 1 ) . next ( ) g . addV ( 'PreCondit…" at bounding box center [353, 212] width 588 height 302
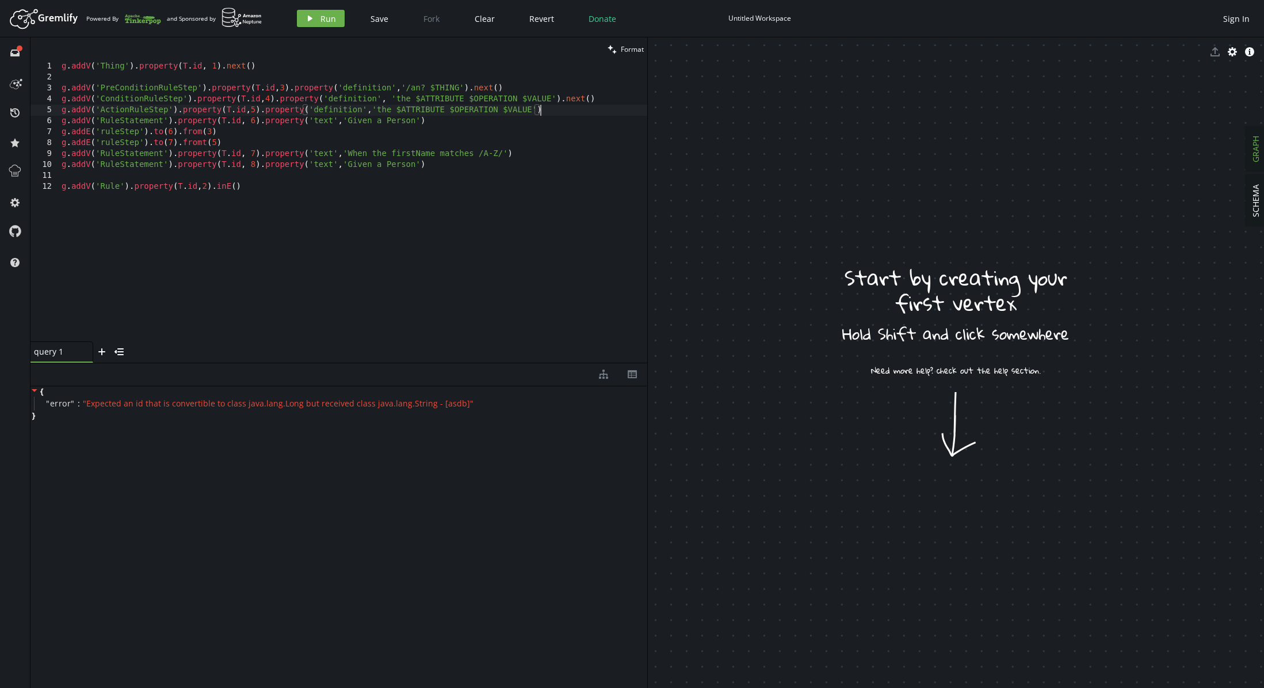
paste textarea ".next()"
click at [449, 125] on div "g . addV ( 'Thing' ) . property ( T . id , 1 ) . next ( ) g . addV ( 'PreCondit…" at bounding box center [353, 212] width 588 height 302
paste textarea ".next()"
click at [287, 131] on div "g . addV ( 'Thing' ) . property ( T . id , 1 ) . next ( ) g . addV ( 'PreCondit…" at bounding box center [353, 212] width 588 height 302
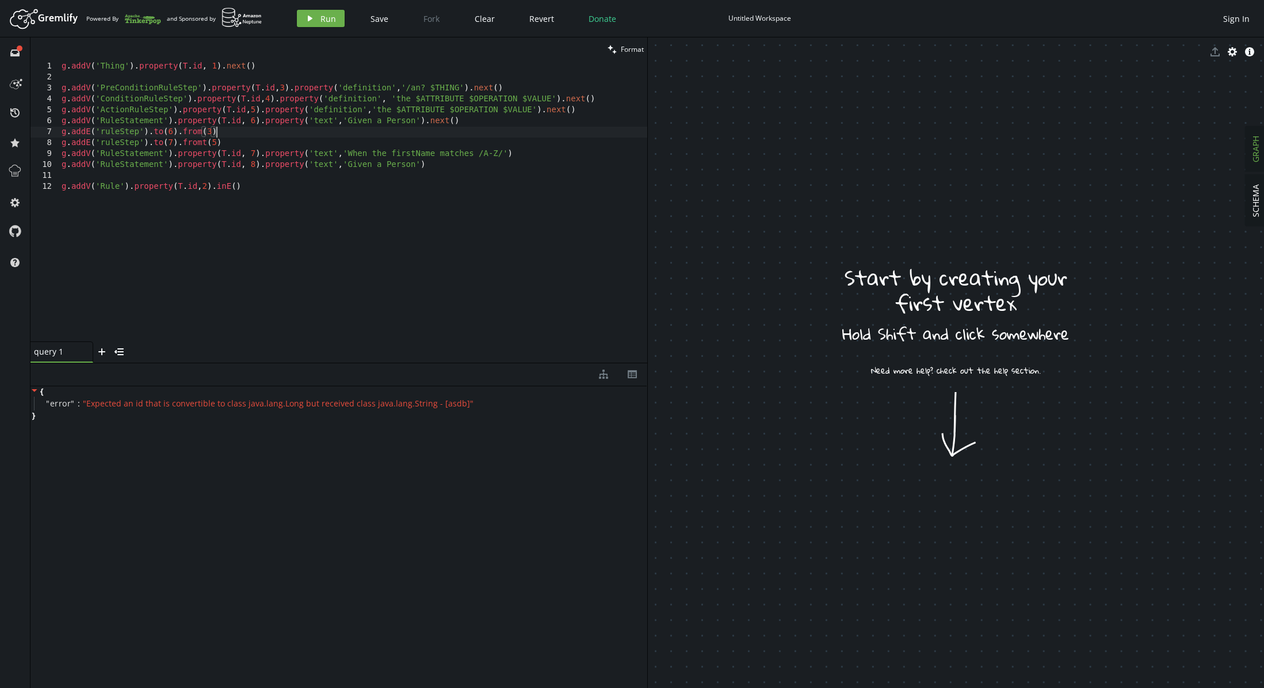
paste textarea ".next()"
click at [282, 147] on div "g . addV ( 'Thing' ) . property ( T . id , 1 ) . next ( ) g . addV ( 'PreCondit…" at bounding box center [353, 212] width 588 height 302
paste textarea ".next()"
click at [518, 154] on div "g . addV ( 'Thing' ) . property ( T . id , 1 ) . next ( ) g . addV ( 'PreCondit…" at bounding box center [353, 212] width 588 height 302
paste textarea ".next()"
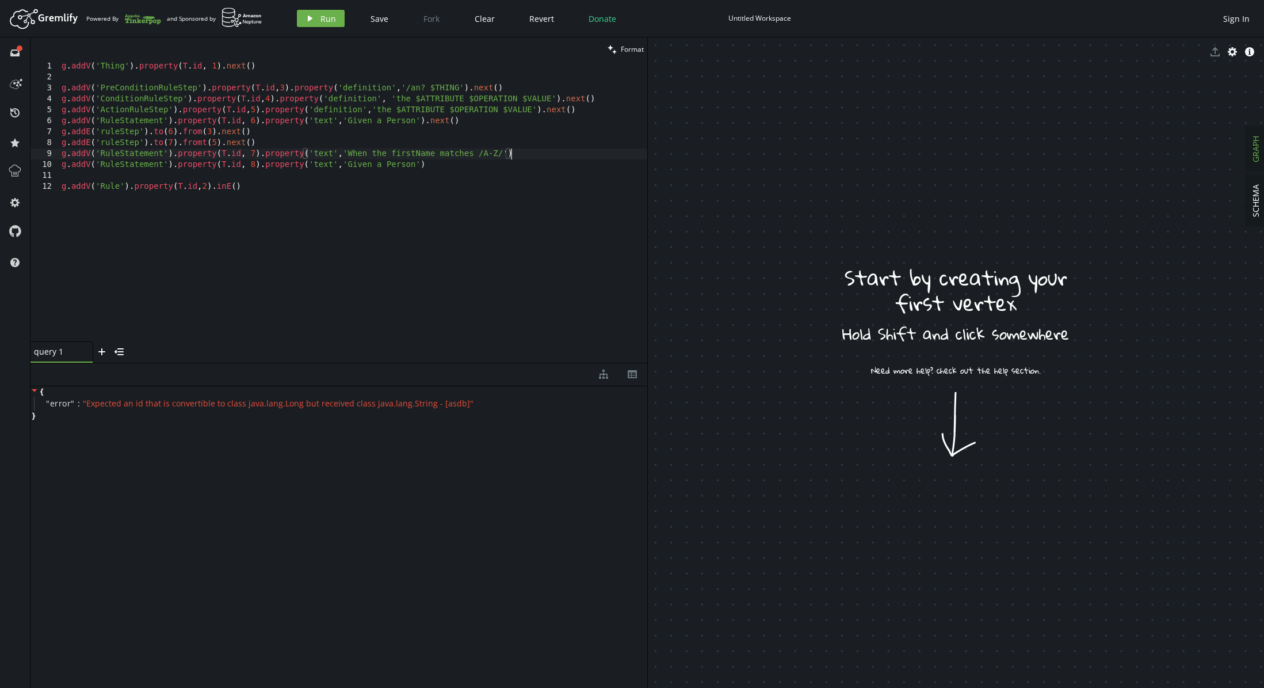
type textarea "g.addV('RuleStatement').property([DOMAIN_NAME], 7).property('text','When the fi…"
click at [480, 173] on div "g . addV ( 'Thing' ) . property ( T . id , 1 ) . next ( ) g . addV ( 'PreCondit…" at bounding box center [353, 212] width 588 height 302
click at [482, 159] on div "g . addV ( 'Thing' ) . property ( T . id , 1 ) . next ( ) g . addV ( 'PreCondit…" at bounding box center [353, 212] width 588 height 302
click at [480, 163] on div "g . addV ( 'Thing' ) . property ( T . id , 1 ) . next ( ) g . addV ( 'PreCondit…" at bounding box center [353, 212] width 588 height 302
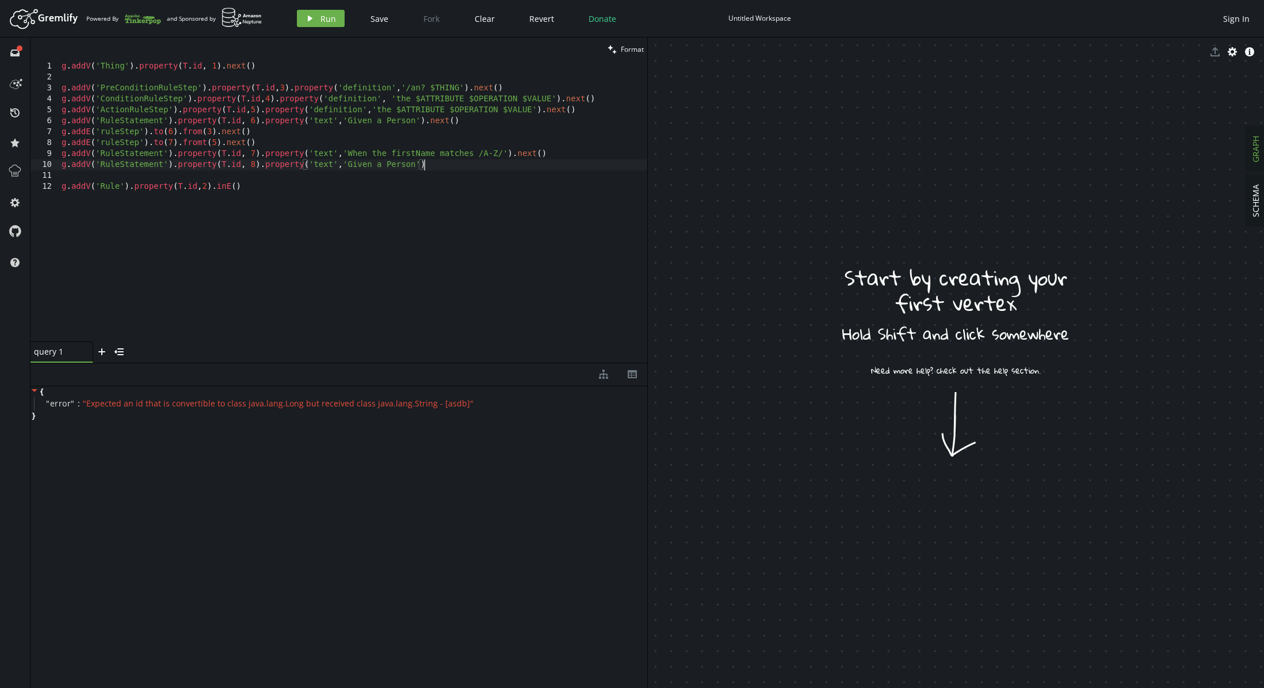
paste textarea ".next()"
drag, startPoint x: 307, startPoint y: 142, endPoint x: 60, endPoint y: 142, distance: 246.8
click at [60, 142] on div "g . addV ( 'Thing' ) . property ( T . id , 1 ) . next ( ) g . addV ( 'PreCondit…" at bounding box center [353, 212] width 588 height 302
type textarea "g.addE('ruleStep').to(7).fromt(5).next()"
drag, startPoint x: 550, startPoint y: 155, endPoint x: 559, endPoint y: 155, distance: 8.6
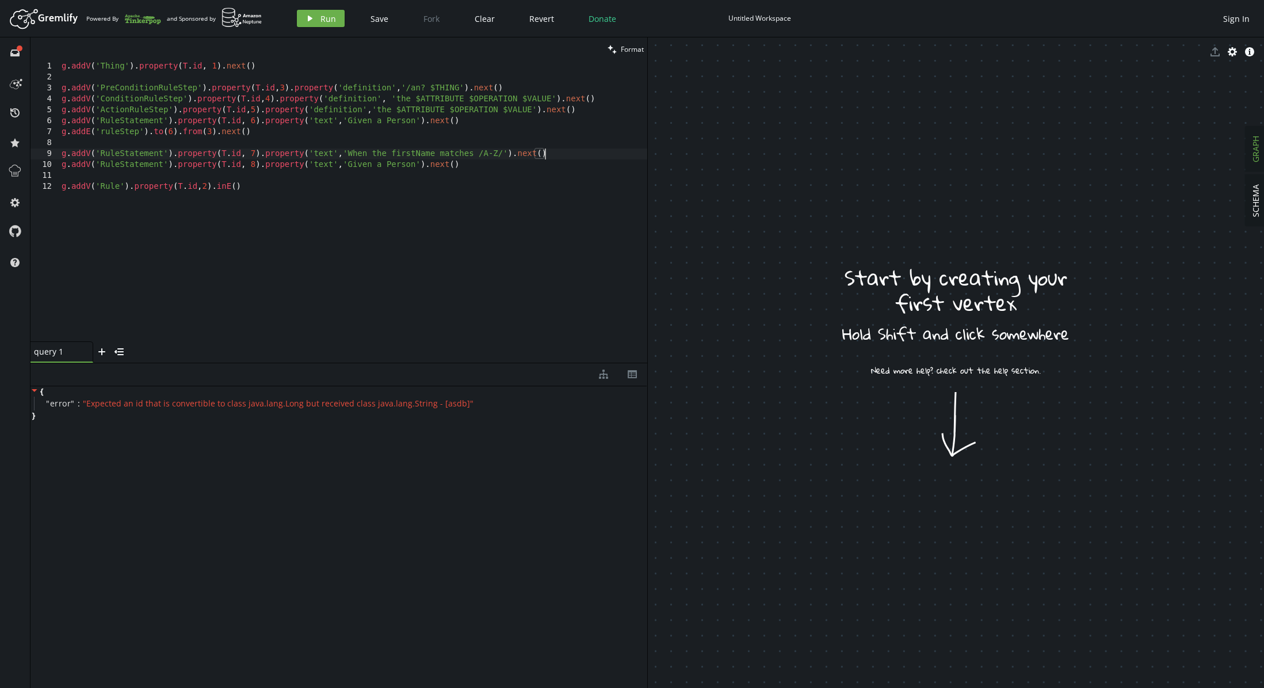
click at [550, 155] on div "g . addV ( 'Thing' ) . property ( T . id , 1 ) . next ( ) g . addV ( 'PreCondit…" at bounding box center [353, 212] width 588 height 302
type textarea "g.addV('RuleStatement').property([DOMAIN_NAME], 7).property('text','When the fi…"
paste textarea "g.addE('ruleStep').to(7).fromt(5).next()"
type textarea "g.addE('ruleStep').to(7).fromt(5).next()"
click at [266, 185] on div "g . addV ( 'Thing' ) . property ( T . id , 1 ) . next ( ) g . addV ( 'PreCondit…" at bounding box center [353, 212] width 588 height 302
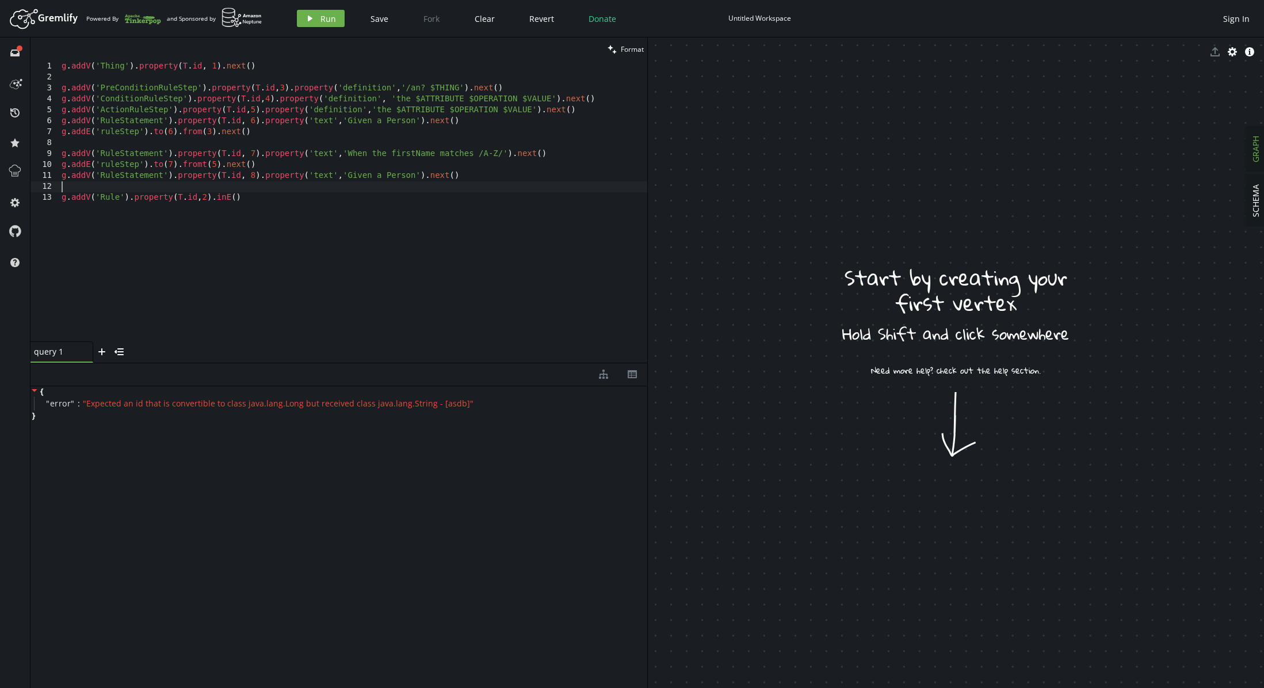
paste textarea "g.addE('ruleStep').to(7).fromt(5).next()"
click at [171, 187] on div "g . addV ( 'Thing' ) . property ( T . id , 1 ) . next ( ) g . addV ( 'PreCondit…" at bounding box center [353, 212] width 588 height 302
type textarea "g.addV('Rule').property([DOMAIN_NAME],2).inE()"
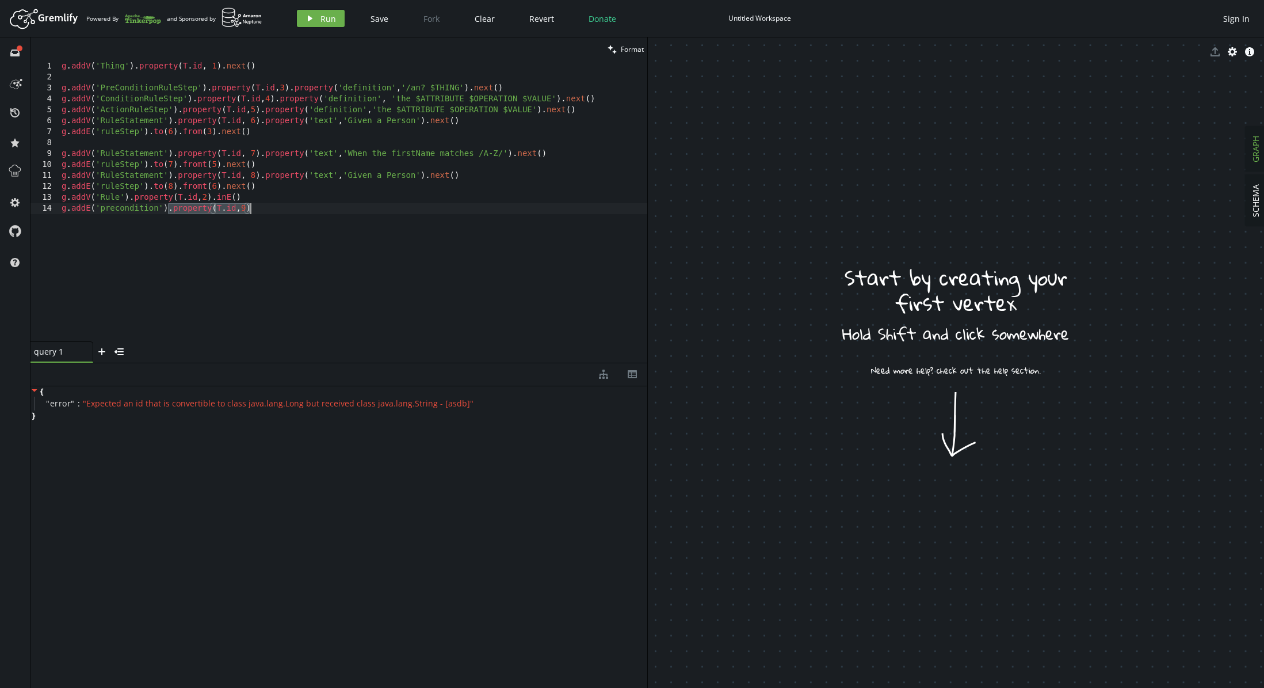
drag, startPoint x: 166, startPoint y: 210, endPoint x: 276, endPoint y: 209, distance: 109.9
click at [276, 209] on div "g . addV ( 'Thing' ) . property ( T . id , 1 ) . next ( ) g . addV ( 'PreCondit…" at bounding box center [353, 212] width 588 height 302
click at [266, 205] on div "g . addV ( 'Thing' ) . property ( T . id , 1 ) . next ( ) g . addV ( 'PreCondit…" at bounding box center [353, 212] width 588 height 302
drag, startPoint x: 262, startPoint y: 207, endPoint x: 212, endPoint y: 220, distance: 52.3
click at [169, 213] on div "g . addV ( 'Thing' ) . property ( T . id , 1 ) . next ( ) g . addV ( 'PreCondit…" at bounding box center [353, 212] width 588 height 302
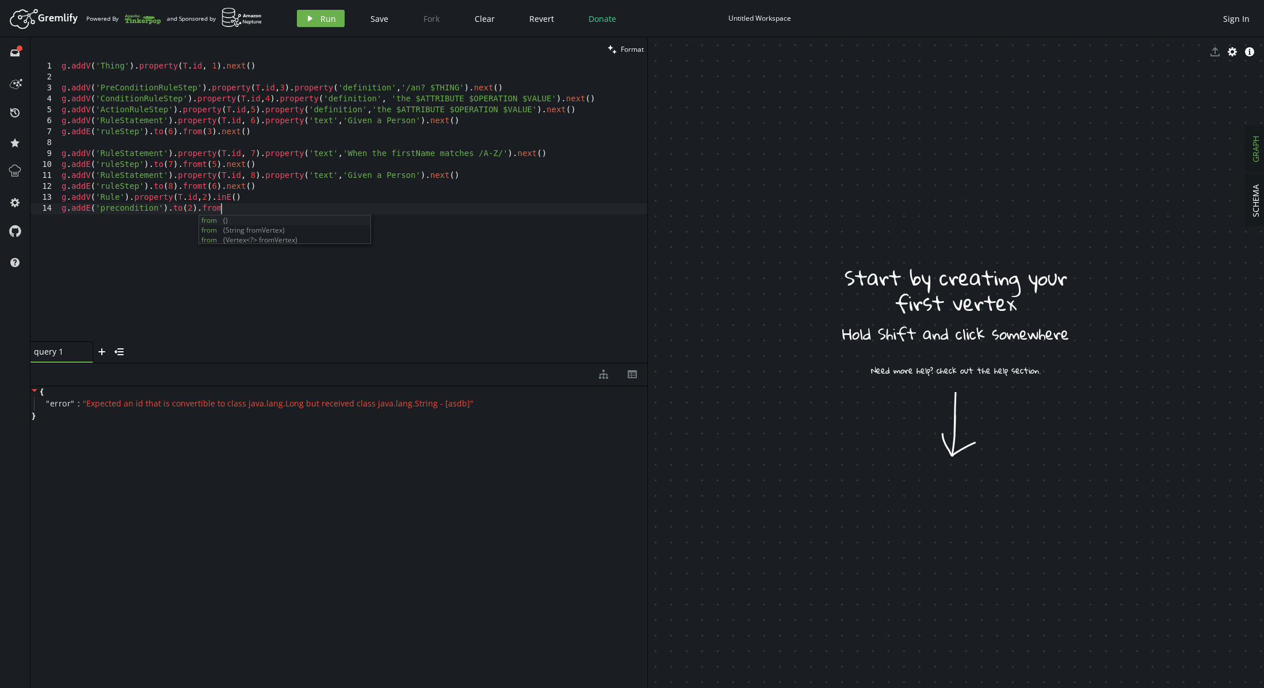
scroll to position [0, 163]
click at [205, 166] on div "g . addV ( 'Thing' ) . property ( T . id , 1 ) . next ( ) g . addV ( 'PreCondit…" at bounding box center [353, 212] width 588 height 302
type textarea "g.addE('precondition').to(2).from(7)"
type textarea "g.addE('precondition').to(2).from(7).next();"
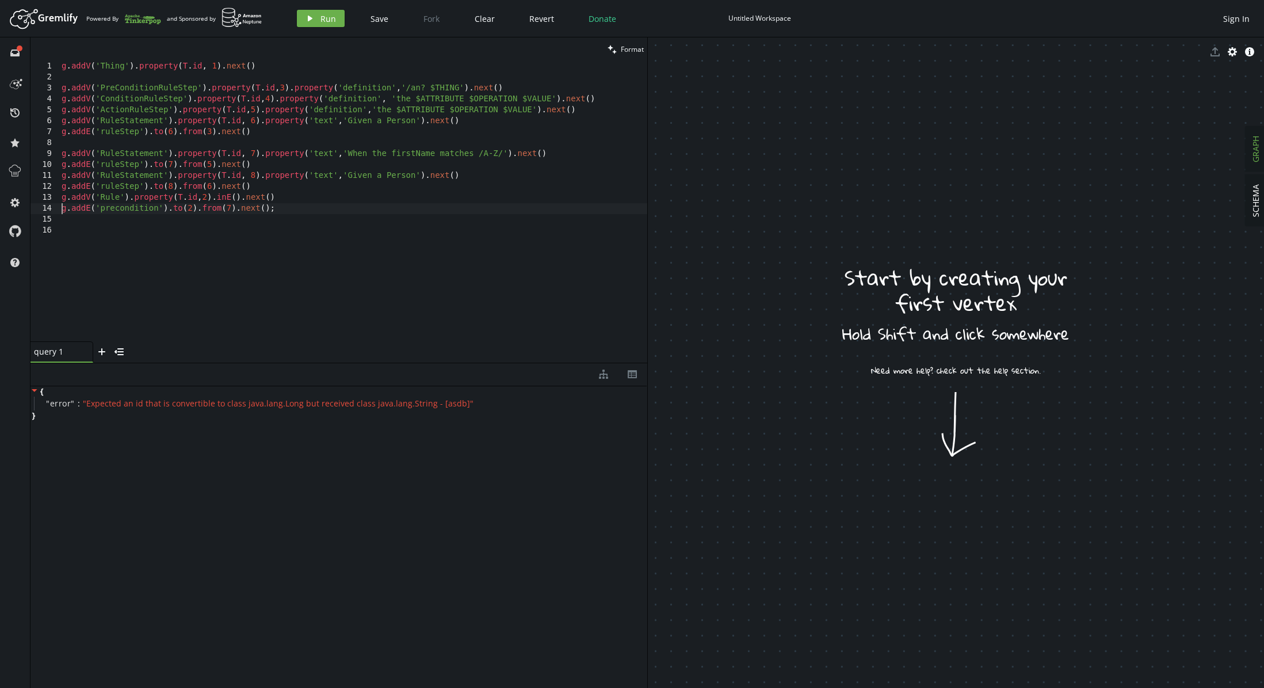
type textarea "g.addE('precondition').to(2).from(7).next();"
paste textarea "g.addE('precondition').to(2).from(7).next();"
drag, startPoint x: 116, startPoint y: 223, endPoint x: 116, endPoint y: 216, distance: 7.5
click at [102, 223] on div "g . addV ( 'Thing' ) . property ( T . id , 1 ) . next ( ) g . addV ( 'PreCondit…" at bounding box center [353, 212] width 588 height 302
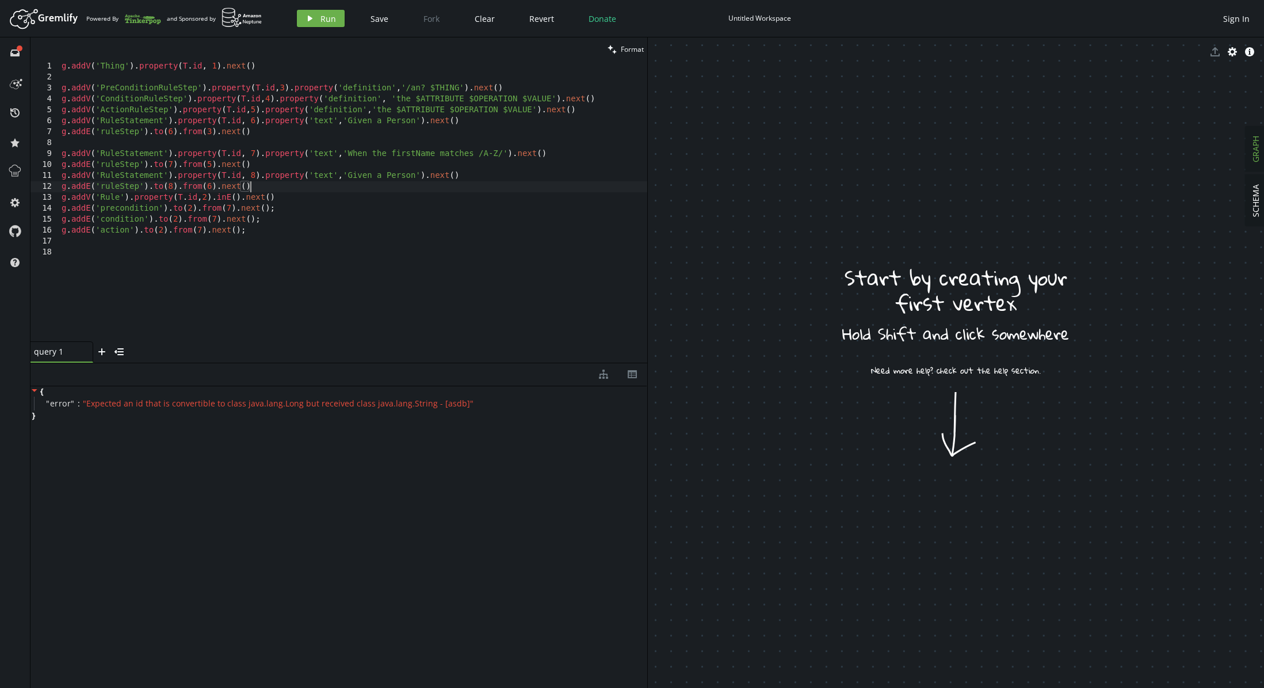
click at [291, 182] on div "g . addV ( 'Thing' ) . property ( T . id , 1 ) . next ( ) g . addV ( 'PreCondit…" at bounding box center [353, 212] width 588 height 302
click at [177, 220] on div "g . addV ( 'Thing' ) . property ( T . id , 1 ) . next ( ) g . addV ( 'PreCondit…" at bounding box center [353, 212] width 588 height 302
click at [213, 219] on div "g . addV ( 'Thing' ) . property ( T . id , 1 ) . next ( ) g . addV ( 'PreCondit…" at bounding box center [353, 212] width 588 height 302
drag, startPoint x: 219, startPoint y: 219, endPoint x: 212, endPoint y: 219, distance: 6.9
click at [212, 219] on div "g . addV ( 'Thing' ) . property ( T . id , 1 ) . next ( ) g . addV ( 'PreCondit…" at bounding box center [353, 212] width 588 height 302
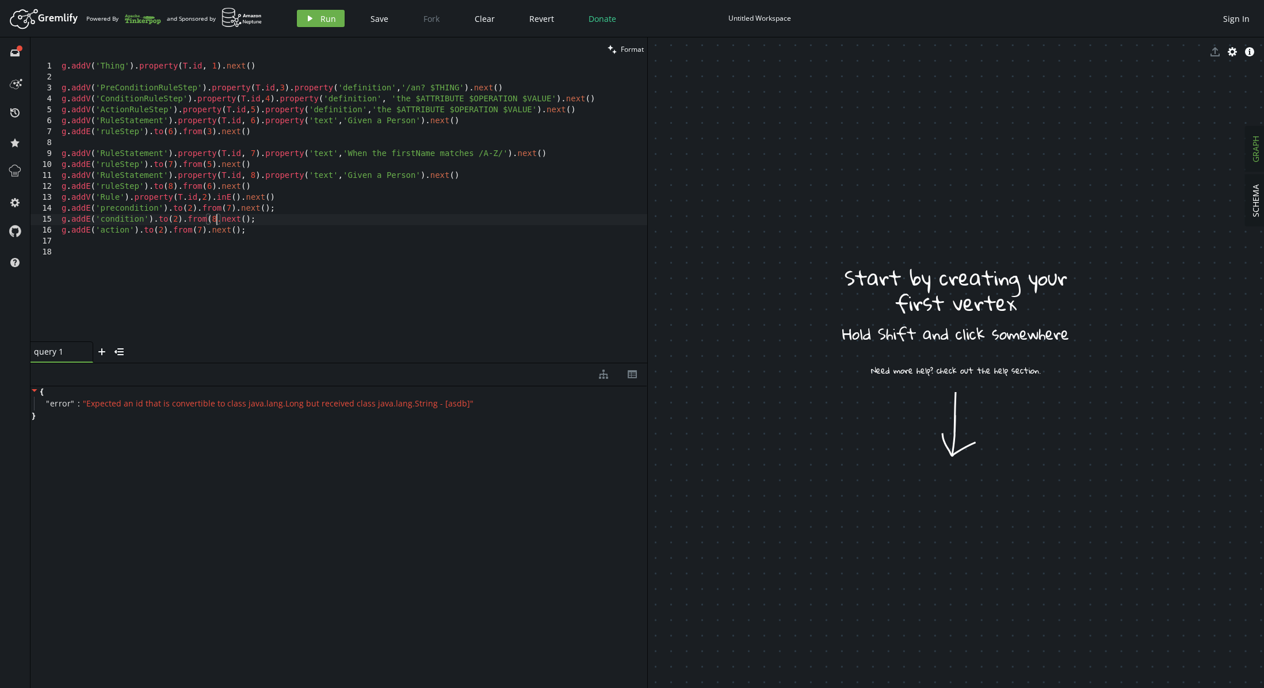
scroll to position [0, 154]
click at [227, 207] on div "g . addV ( 'Thing' ) . property ( T . id , 1 ) . next ( ) g . addV ( 'PreCondit…" at bounding box center [353, 212] width 588 height 302
click at [213, 219] on div "g . addV ( 'Thing' ) . property ( T . id , 1 ) . next ( ) g . addV ( 'PreCondit…" at bounding box center [353, 212] width 588 height 302
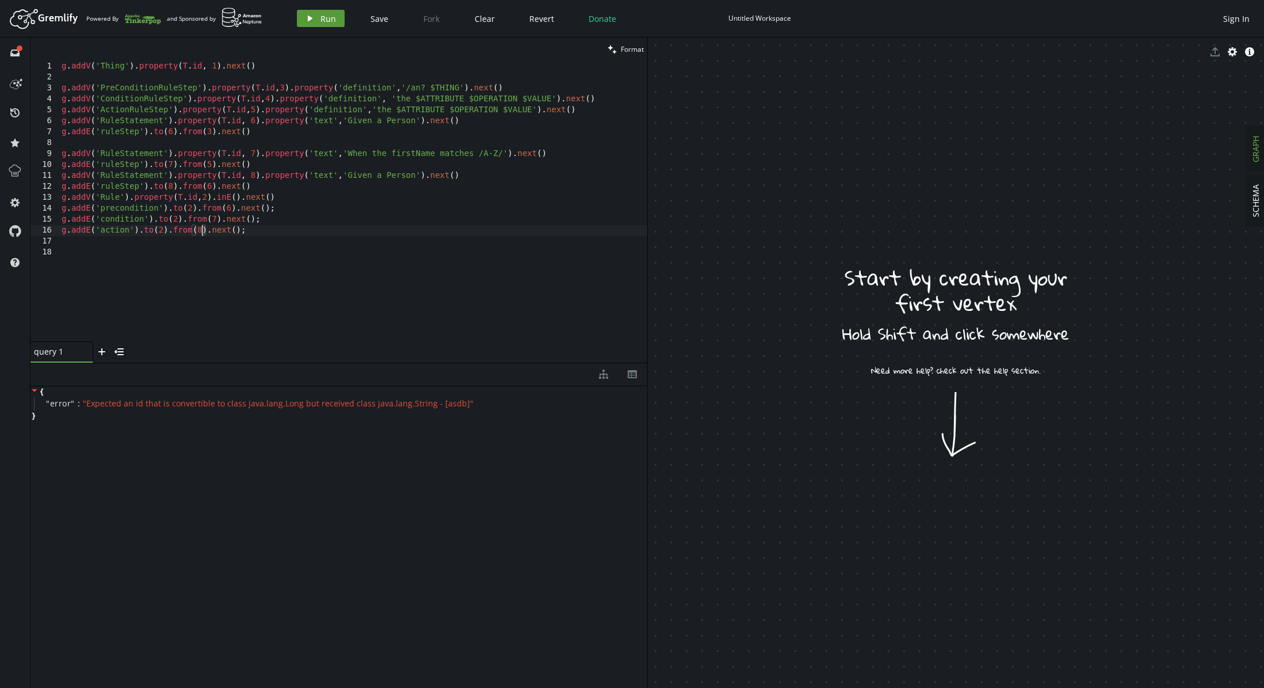
click at [311, 22] on icon "play" at bounding box center [309, 18] width 9 height 9
click at [257, 134] on div "g . addV ( 'Thing' ) . property ( T . id , 1 ) . next ( ) g . addV ( 'PreCondit…" at bounding box center [353, 212] width 588 height 302
click at [464, 125] on div "g . addV ( 'Thing' ) . property ( T . id , 1 ) . next ( ) g . addV ( 'PreCondit…" at bounding box center [353, 212] width 588 height 302
click at [351, 131] on div "g . addV ( 'Thing' ) . property ( T . id , 1 ) . next ( ) g . addV ( 'PreCondit…" at bounding box center [353, 212] width 588 height 302
drag, startPoint x: 327, startPoint y: 133, endPoint x: 217, endPoint y: 136, distance: 110.5
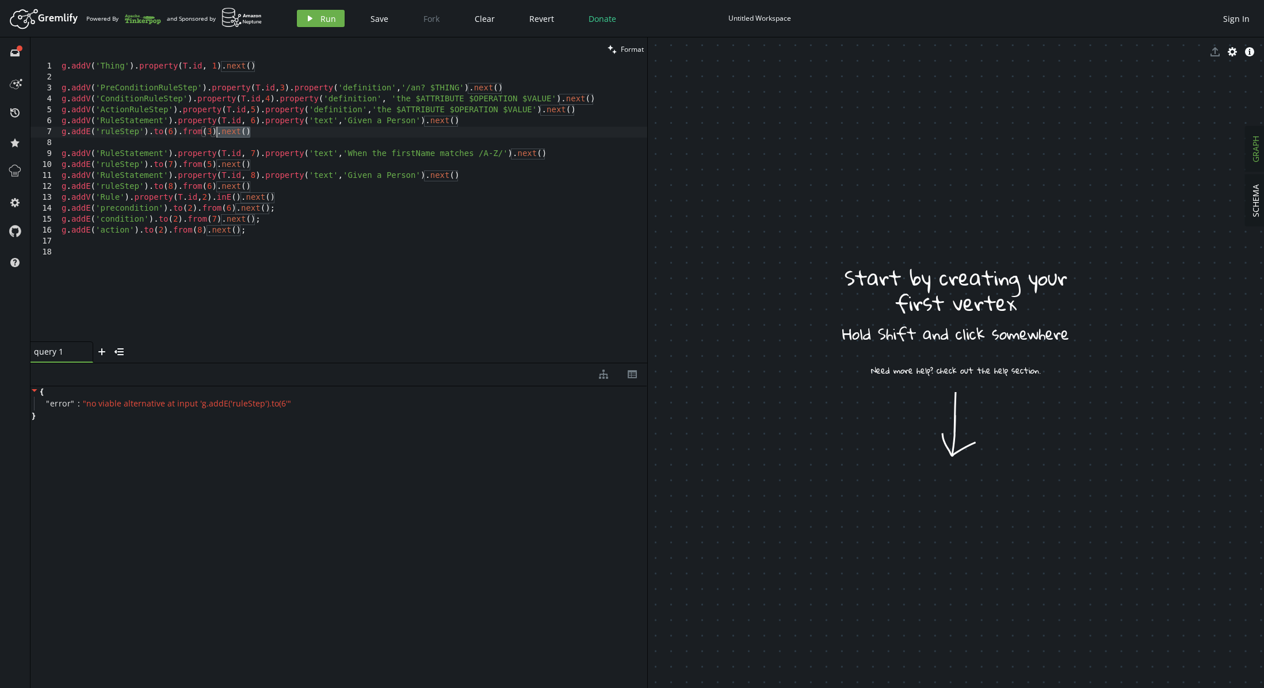
click at [217, 136] on div "g . addV ( 'Thing' ) . property ( T . id , 1 ) . next ( ) g . addV ( 'PreCondit…" at bounding box center [353, 212] width 588 height 302
type textarea "g.addE('ruleStep').to(6).from(3)"
click at [316, 12] on button "play Run" at bounding box center [321, 18] width 48 height 17
click at [316, 14] on button "play Run" at bounding box center [321, 18] width 48 height 17
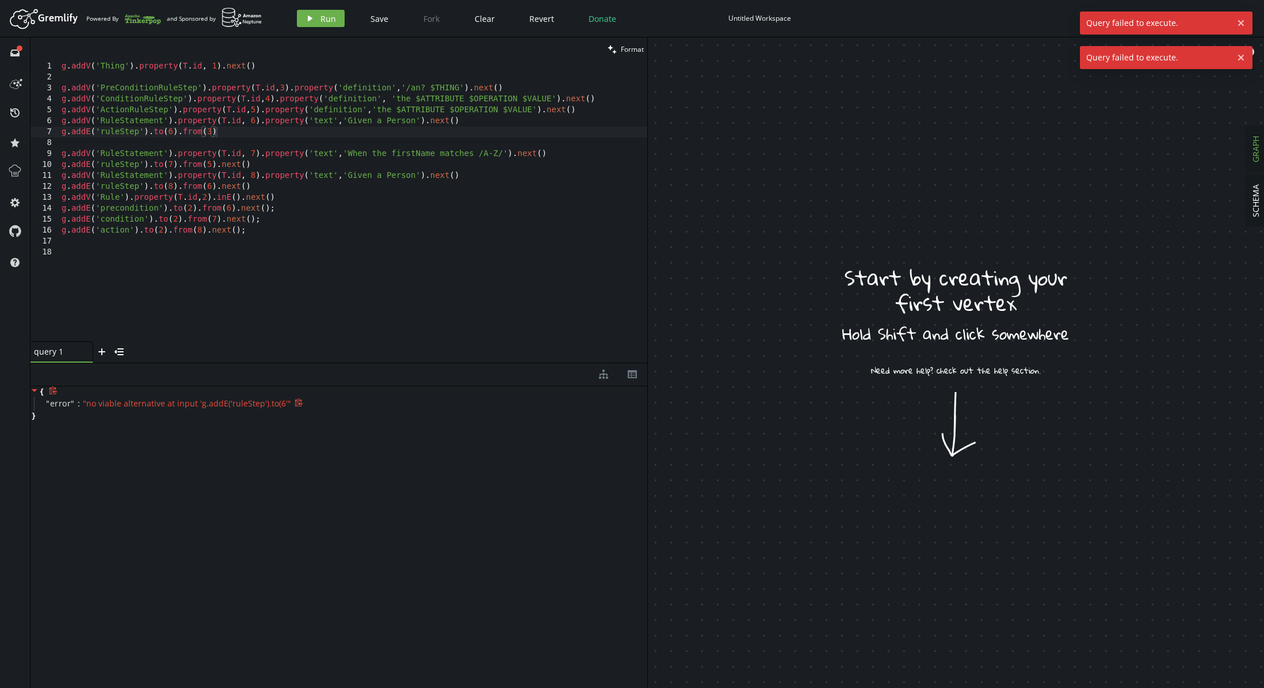
click at [212, 405] on span "" no viable alternative at input 'g.addE('ruleStep').to(6' "" at bounding box center [187, 403] width 208 height 11
click at [258, 405] on span "" no viable alternative at input 'g.addE('ruleStep').to(6' "" at bounding box center [187, 403] width 208 height 11
click at [231, 139] on div "g . addV ( 'Thing' ) . property ( T . id , 1 ) . next ( ) g . addV ( 'PreCondit…" at bounding box center [353, 212] width 588 height 302
click at [231, 137] on div "g . addV ( 'Thing' ) . property ( T . id , 1 ) . next ( ) g . addV ( 'PreCondit…" at bounding box center [353, 212] width 588 height 302
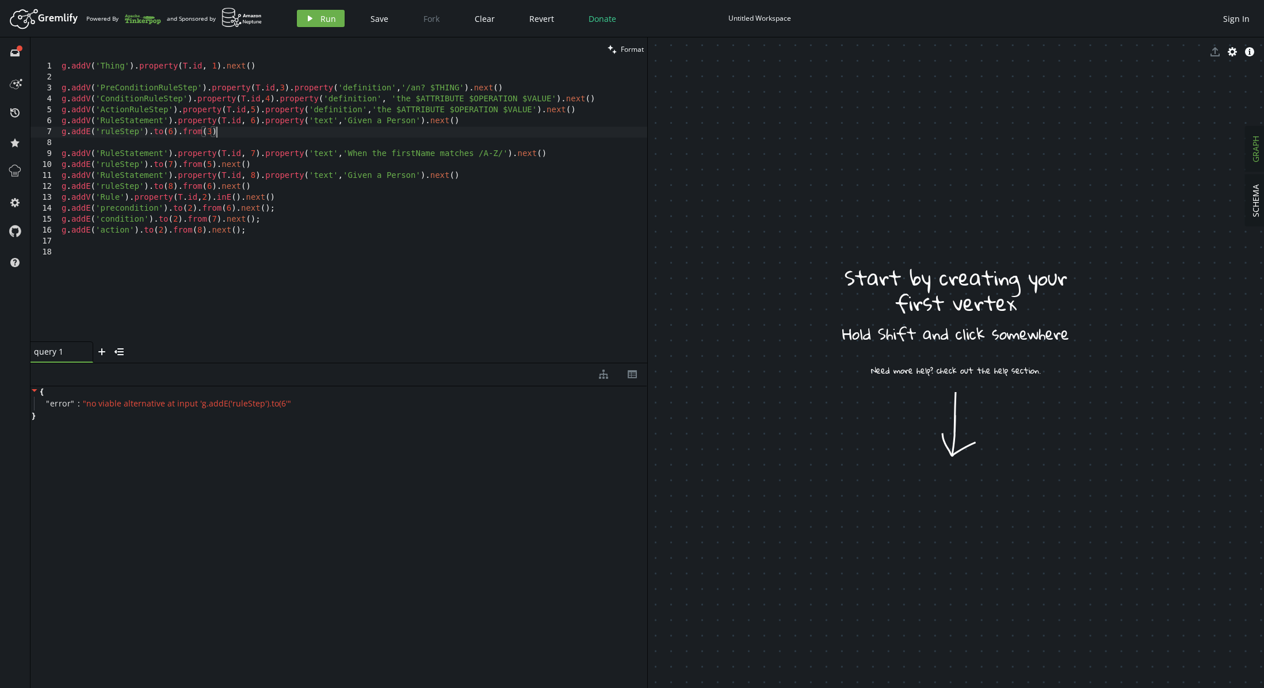
click at [62, 121] on div "g . addV ( 'Thing' ) . property ( T . id , 1 ) . next ( ) g . addV ( 'PreCondit…" at bounding box center [353, 212] width 588 height 302
click at [62, 95] on div "g . addV ( 'Thing' ) . property ( T . id , 1 ) . next ( ) g . addV ( 'PreCondit…" at bounding box center [353, 212] width 588 height 302
type textarea "pres = g.addV('PreConditionRuleStep').property([DOMAIN_NAME],3).property('defin…"
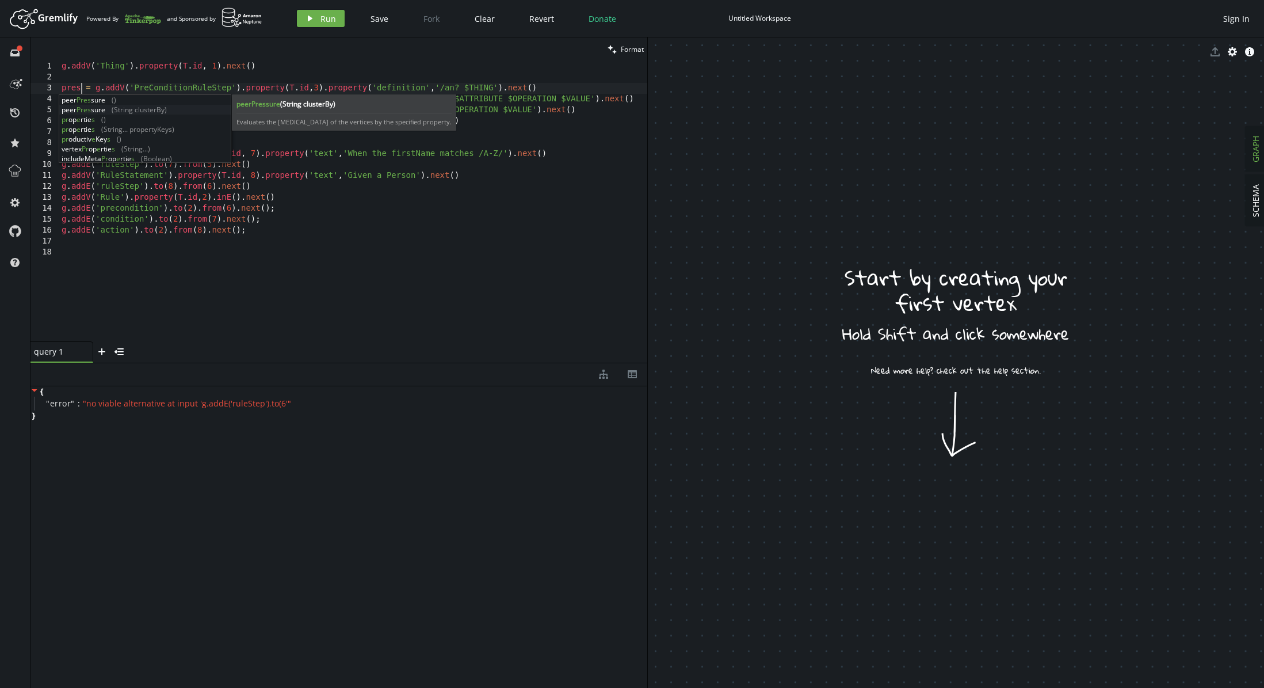
click at [167, 82] on div "g . addV ( 'Thing' ) . property ( T . id , 1 ) . next ( ) pres = g . addV ( 'Pr…" at bounding box center [353, 212] width 588 height 302
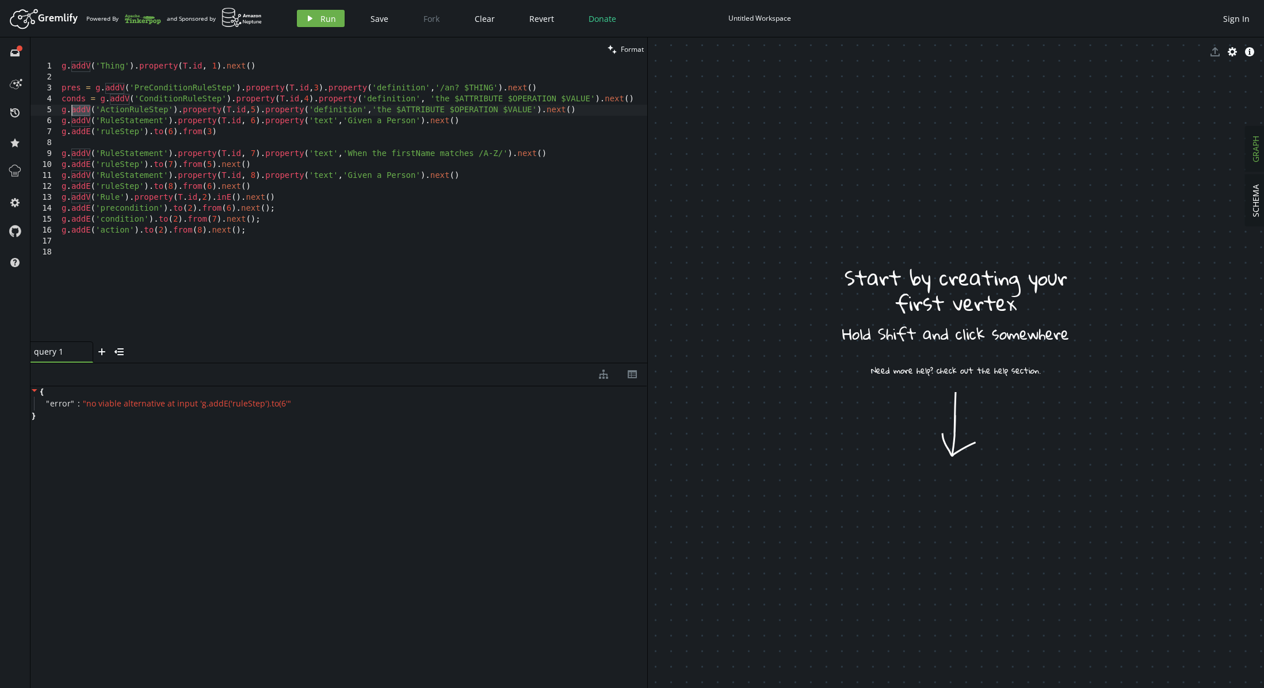
drag, startPoint x: 91, startPoint y: 109, endPoint x: 70, endPoint y: 108, distance: 20.7
click at [70, 108] on div "g . addV ( 'Thing' ) . property ( T . id , 1 ) . next ( ) pres = g . addV ( 'Pr…" at bounding box center [353, 212] width 588 height 302
click at [58, 112] on div "5" at bounding box center [44, 110] width 29 height 11
click at [62, 111] on div "g . addV ( 'Thing' ) . property ( T . id , 1 ) . next ( ) pres = g . addV ( 'Pr…" at bounding box center [353, 212] width 588 height 302
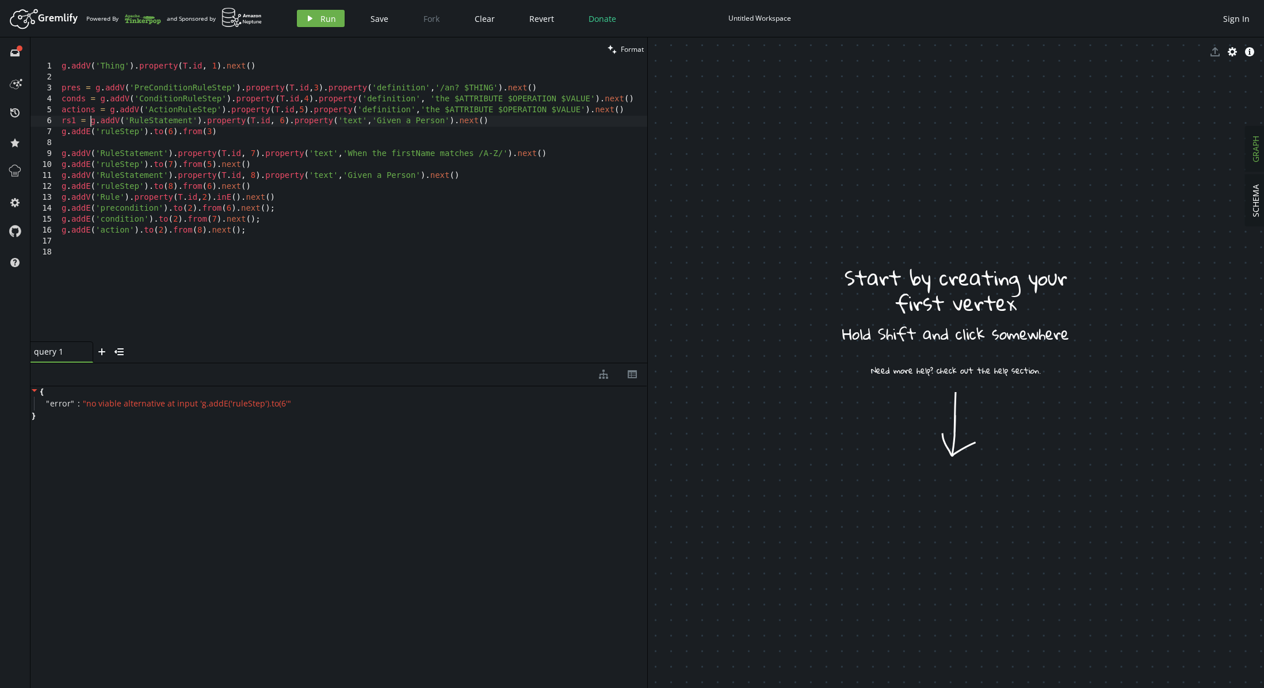
type textarea "g.addE('ruleStep').to(6).from(3)"
type textarea "rs2 = g.addV('RuleStatement').property([DOMAIN_NAME], 7).property('text','When …"
type textarea "g.addE('ruleStep').to(6).from(3)"
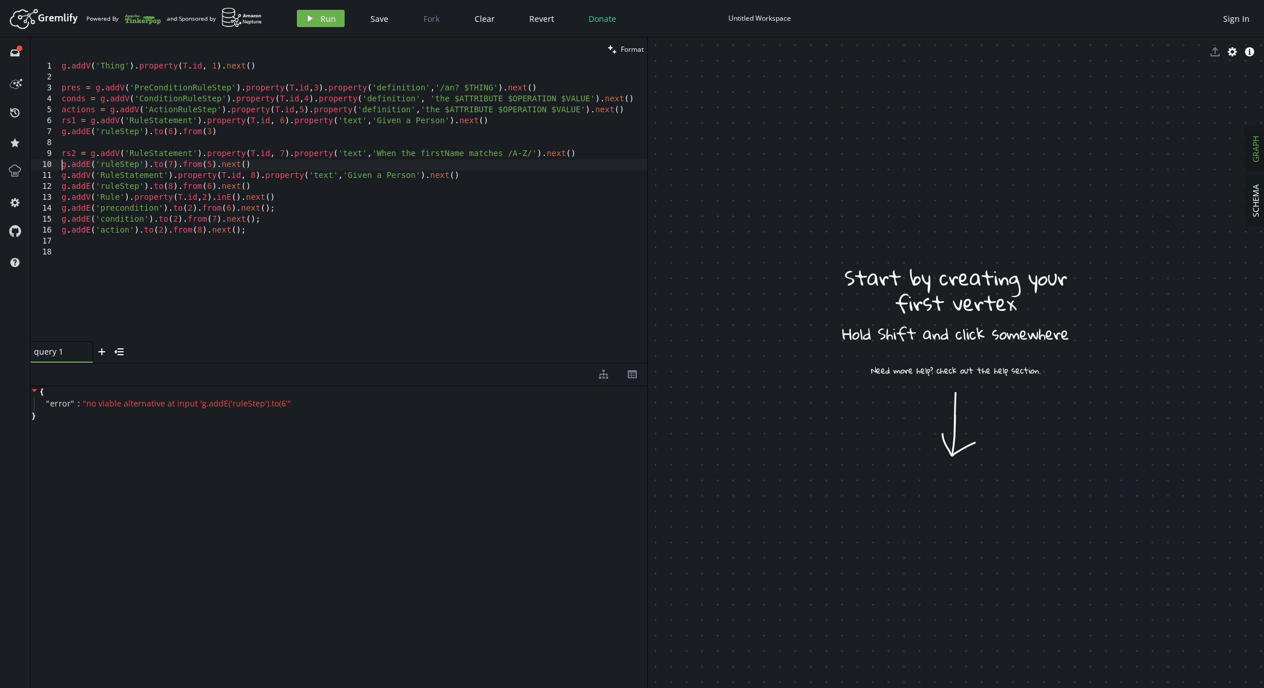
type textarea "rs2 = g.addV('RuleStatement').property([DOMAIN_NAME], 7).property('text','When …"
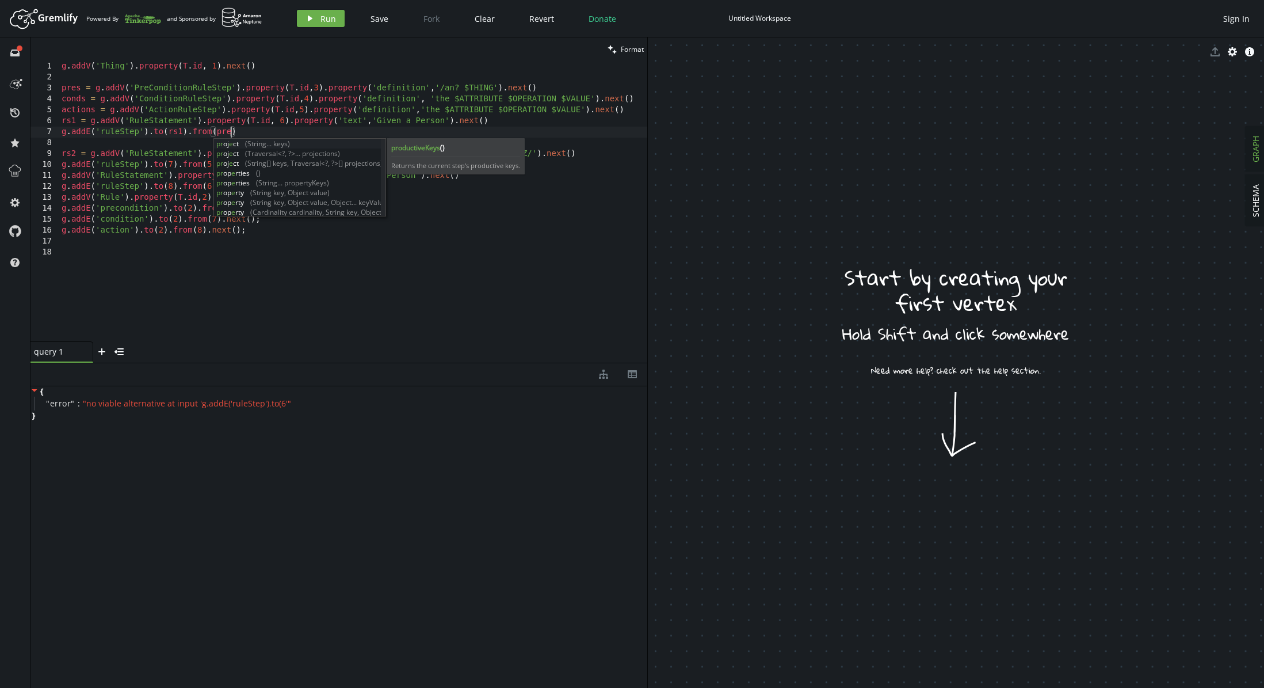
scroll to position [0, 174]
click at [154, 98] on div "g . addV ( 'Thing' ) . property ( T . id , 1 ) . next ( ) pres = g . addV ( 'Pr…" at bounding box center [353, 212] width 588 height 302
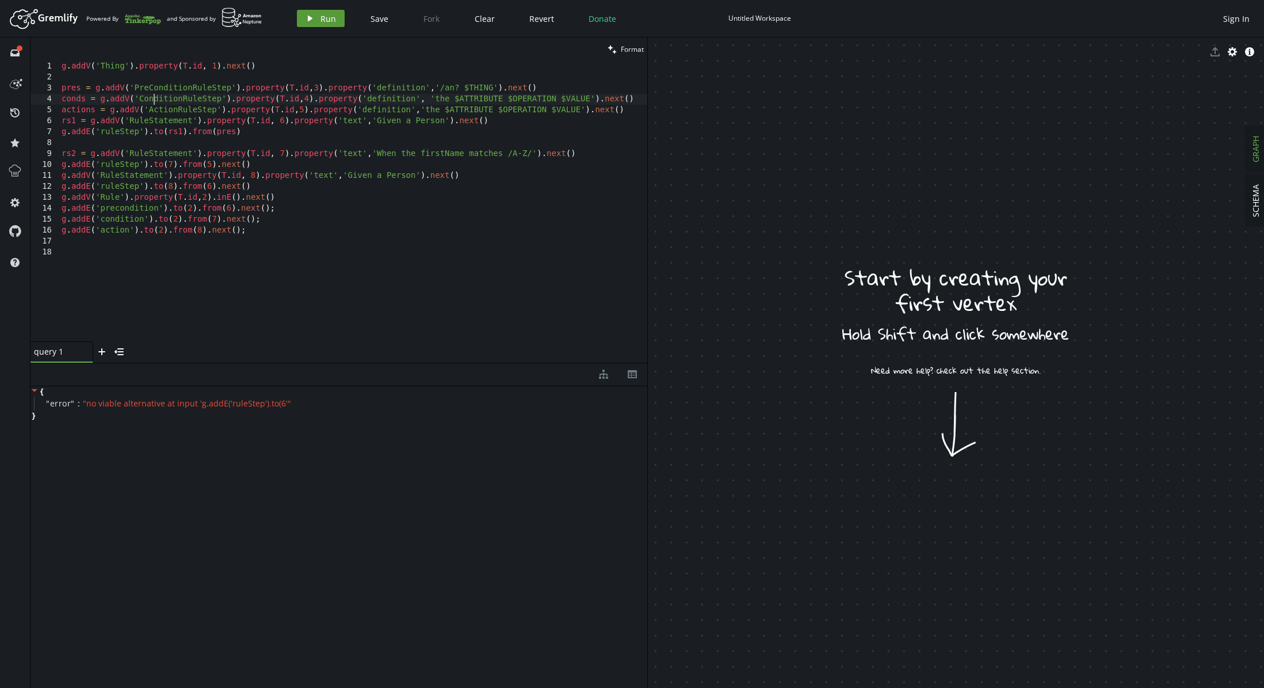
click at [314, 17] on button "play Run" at bounding box center [321, 18] width 48 height 17
click at [257, 67] on div "g . addV ( 'Thing' ) . property ( T . id , 1 ) . next ( ) pres = g . addV ( 'Pr…" at bounding box center [353, 212] width 588 height 302
drag, startPoint x: 93, startPoint y: 90, endPoint x: 53, endPoint y: 90, distance: 39.7
click at [53, 90] on div "g.addV('Thing').property([DOMAIN_NAME], 1).next() 1 2 3 4 5 6 7 8 9 10 11 12 13…" at bounding box center [338, 201] width 617 height 280
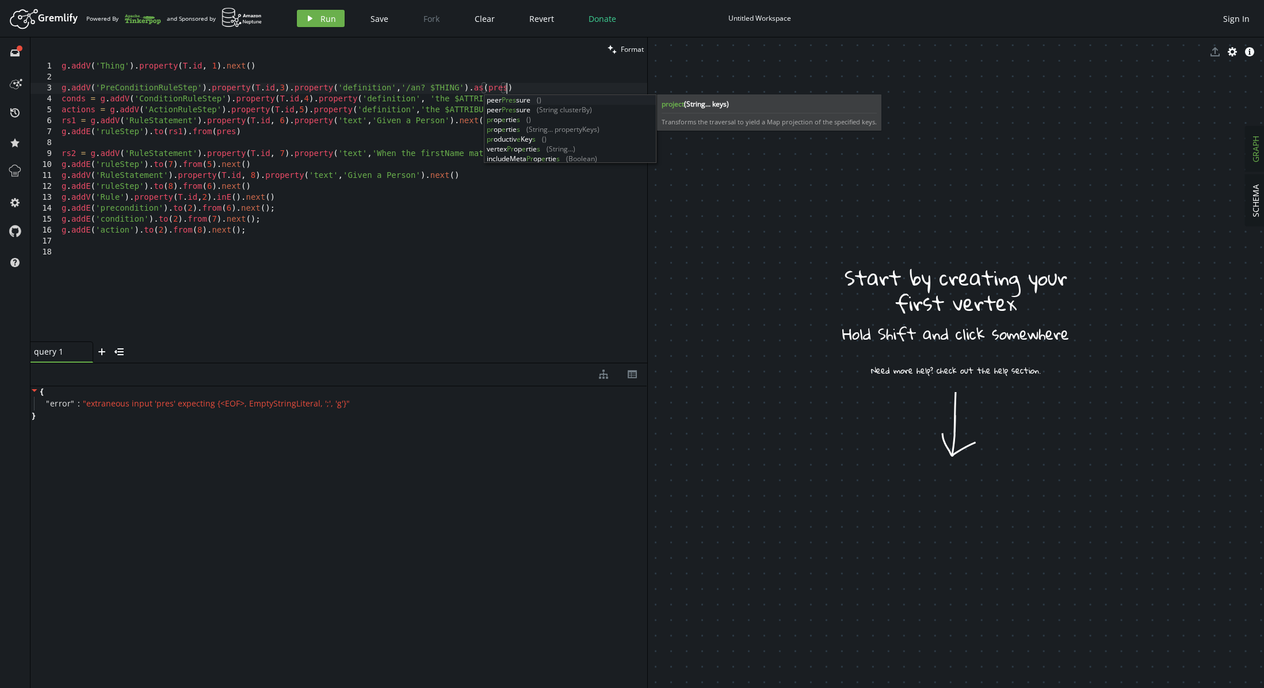
scroll to position [0, 444]
click at [491, 89] on div "g . addV ( 'Thing' ) . property ( T . id , 1 ) . next ( ) g . addV ( 'PreCondit…" at bounding box center [353, 212] width 588 height 302
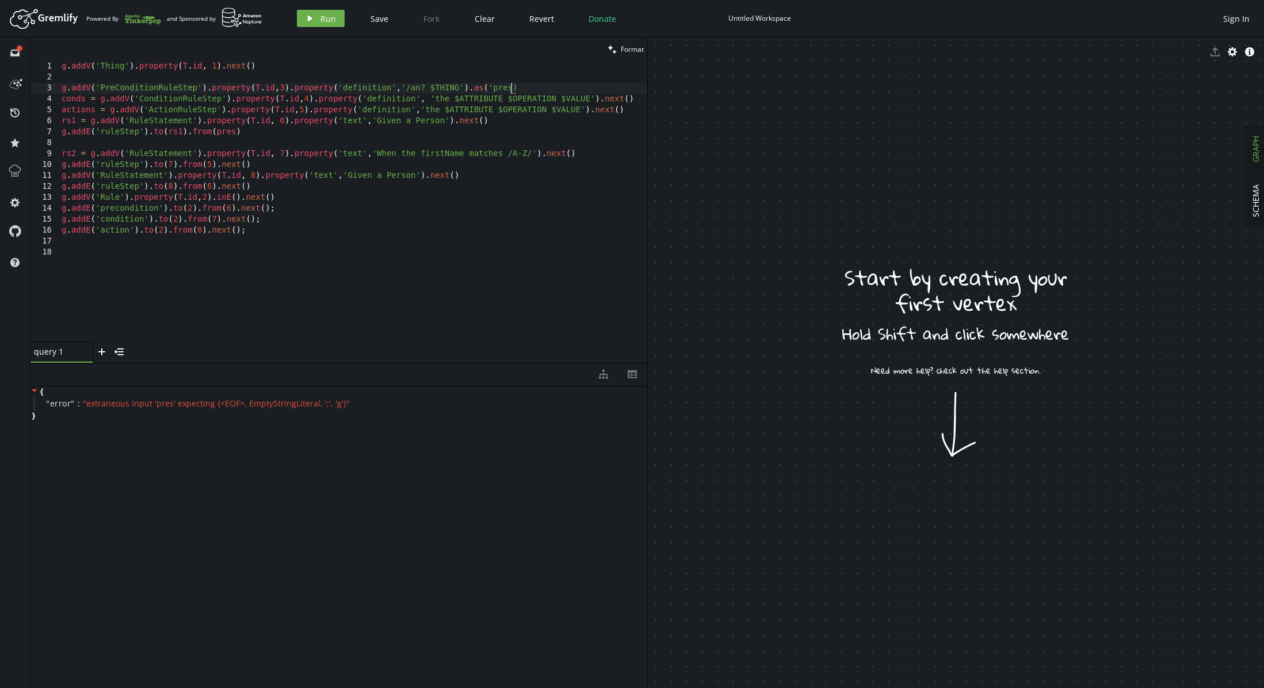
scroll to position [0, 454]
drag, startPoint x: 98, startPoint y: 102, endPoint x: 56, endPoint y: 101, distance: 42.0
click at [56, 101] on div "g.addV('PreConditionRuleStep').property([DOMAIN_NAME],3).property('definition',…" at bounding box center [338, 201] width 617 height 280
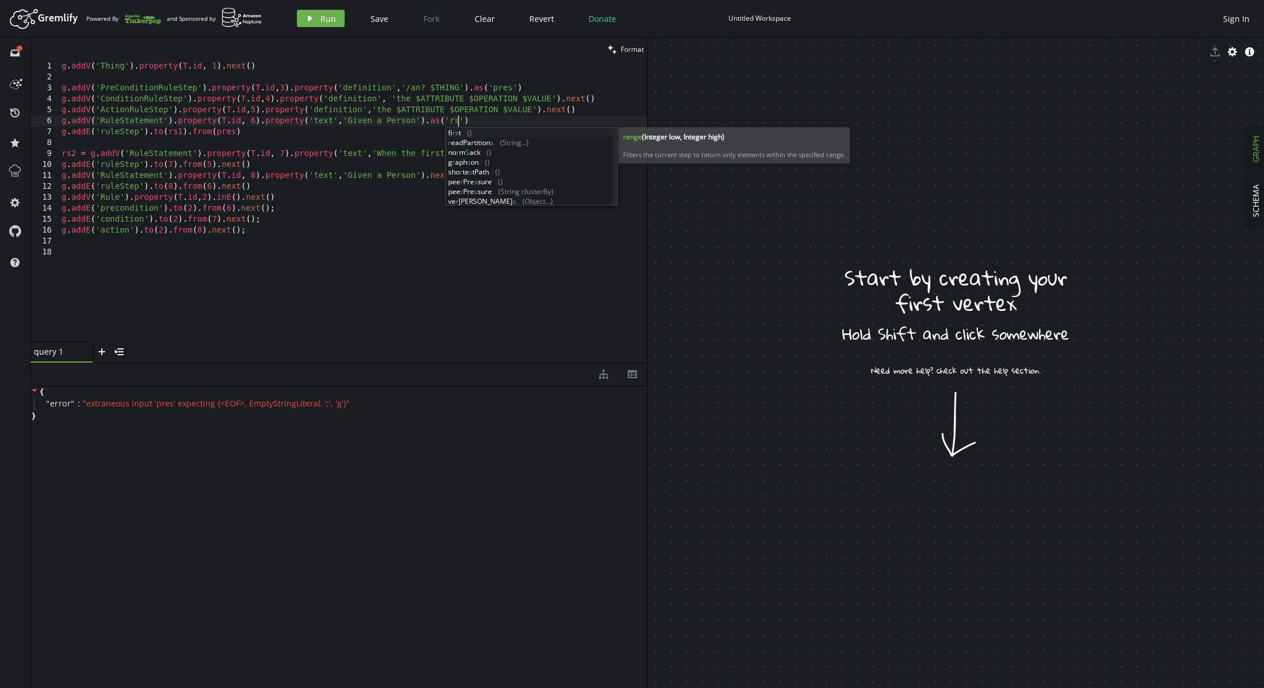
scroll to position [0, 400]
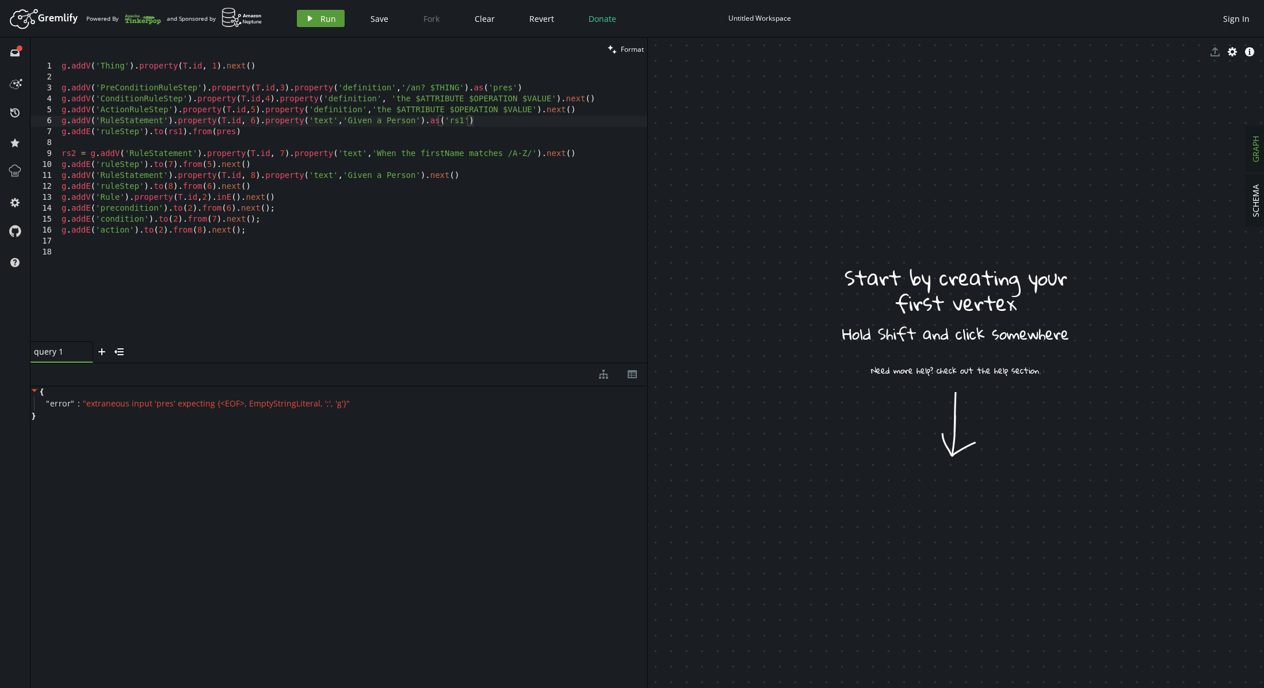
click at [321, 14] on span "Run" at bounding box center [328, 18] width 16 height 11
drag, startPoint x: 89, startPoint y: 155, endPoint x: 43, endPoint y: 153, distance: 46.1
click at [43, 153] on div "rs2 = g.addV('RuleStatement').property([DOMAIN_NAME], 7).property('text','When …" at bounding box center [338, 201] width 617 height 280
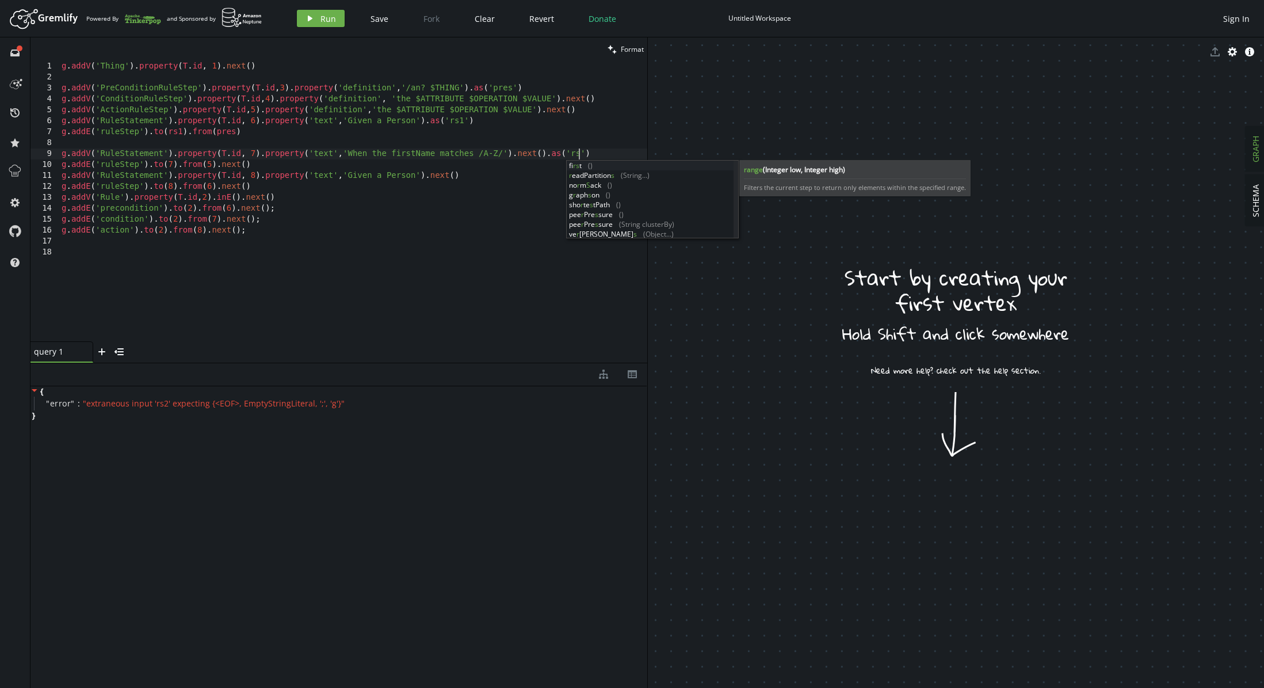
scroll to position [0, 521]
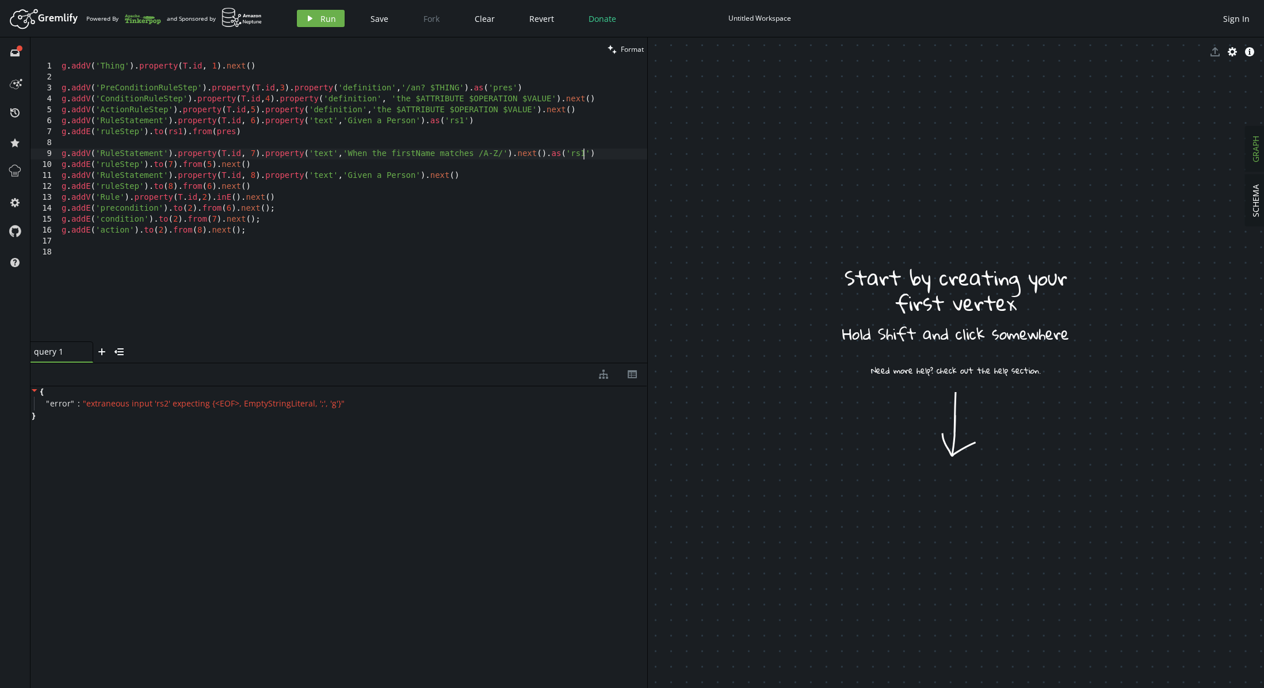
type textarea "g.addV('RuleStatement').property([DOMAIN_NAME], 7).property('text','When the fi…"
type textarea "g.addE('ruleStep').to(rs1).from(pres)"
click at [330, 26] on button "play Run" at bounding box center [321, 18] width 48 height 17
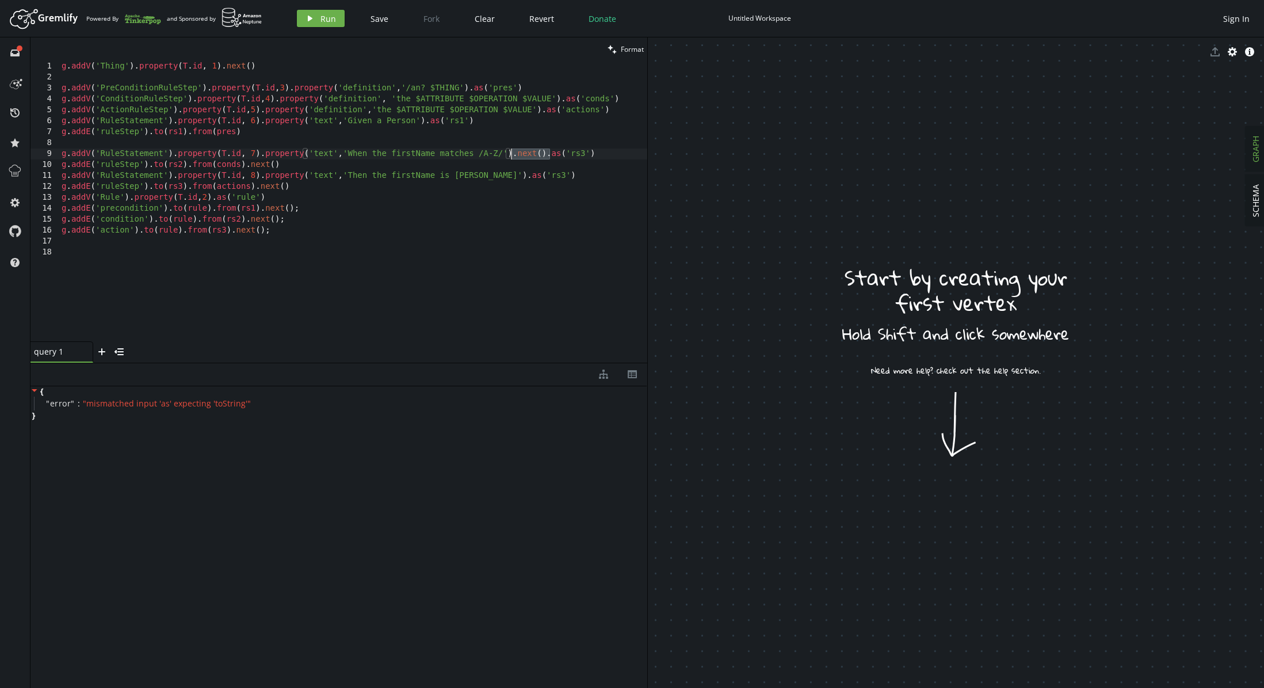
drag, startPoint x: 545, startPoint y: 154, endPoint x: 513, endPoint y: 156, distance: 32.3
click at [513, 156] on div "g . addV ( 'Thing' ) . property ( T . id , 1 ) . next ( ) g . addV ( 'PreCondit…" at bounding box center [353, 212] width 588 height 302
type textarea "g.addV('RuleStatement').property([DOMAIN_NAME], 7).property('text','When the fi…"
click at [308, 20] on icon "button" at bounding box center [310, 19] width 5 height 6
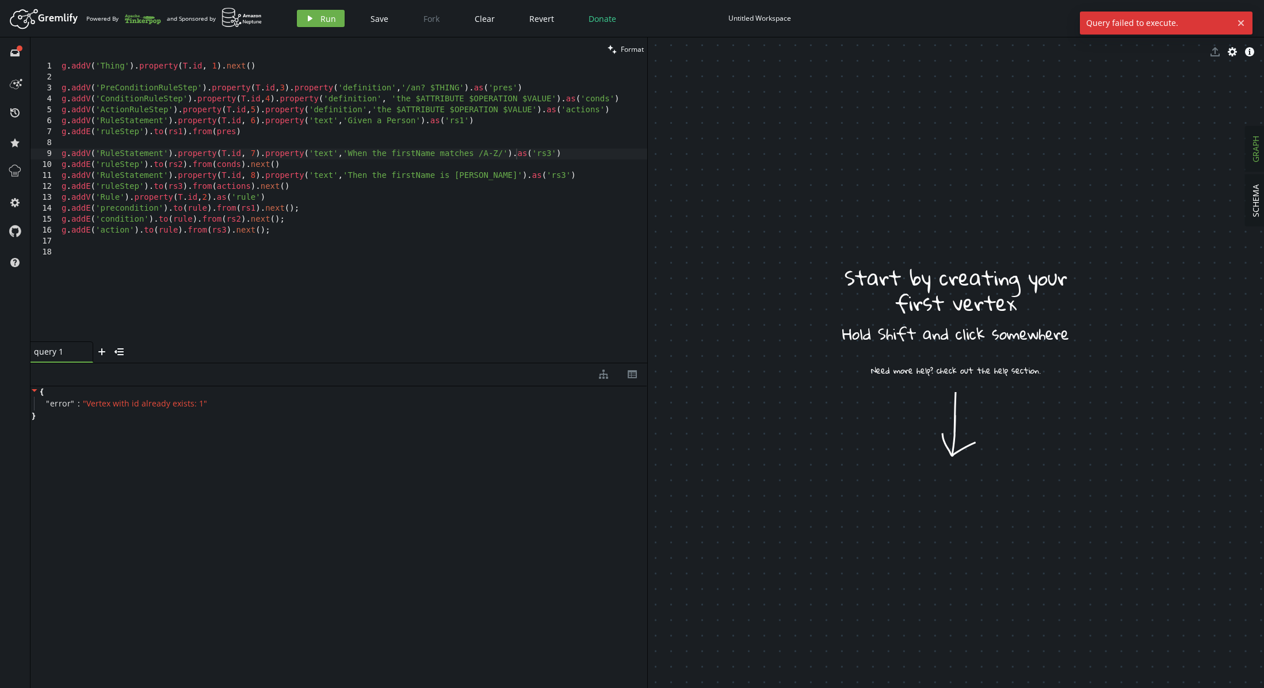
scroll to position [0, 0]
click at [293, 76] on div "g . addV ( 'Thing' ) . property ( T . id , 1 ) . next ( ) g . addV ( 'PreCondit…" at bounding box center [353, 212] width 588 height 302
click at [286, 72] on div "g . addV ( 'Thing' ) . property ( T . id , 1 ) . next ( ) g . addV ( 'PreCondit…" at bounding box center [353, 212] width 588 height 302
click at [281, 70] on div "g . addV ( 'Thing' ) . property ( T . id , 1 ) . next ( ) g . addV ( 'PreCondit…" at bounding box center [353, 212] width 588 height 302
click at [216, 68] on div "g . addV ( 'Thing' ) . property ( T . id , 1 ) . next ( ) g . addV ( 'PreCondit…" at bounding box center [353, 212] width 588 height 302
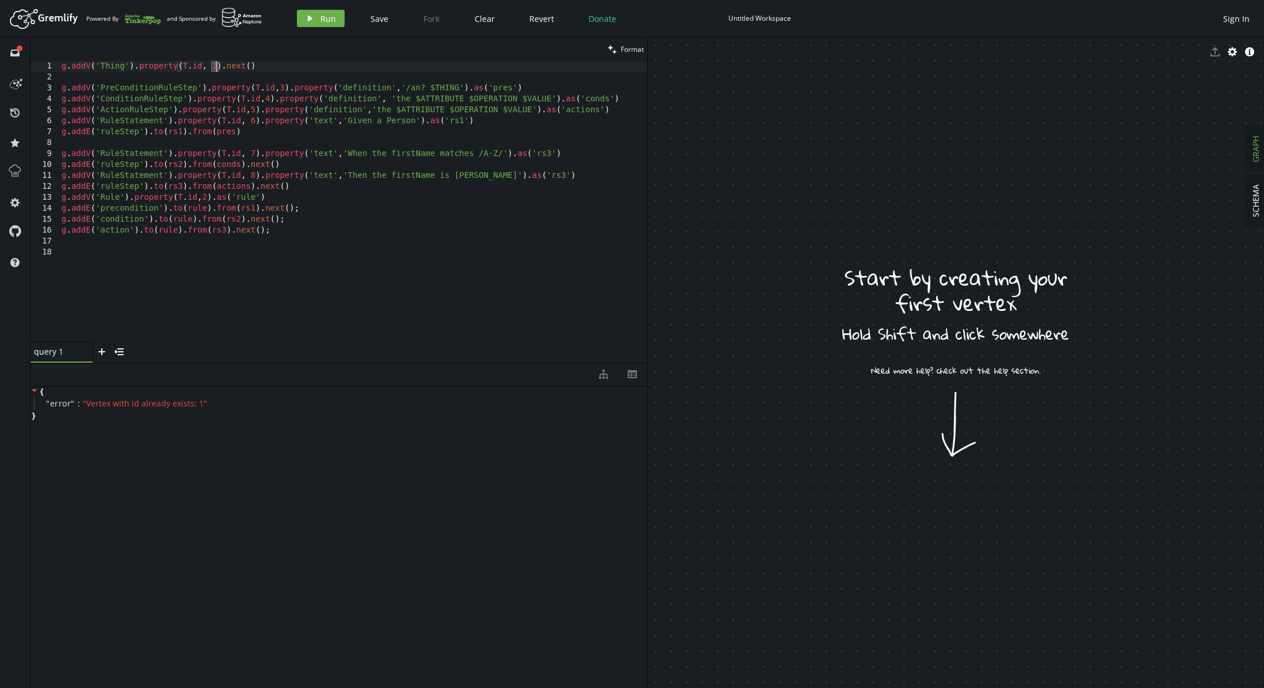
scroll to position [0, 154]
drag, startPoint x: 259, startPoint y: 64, endPoint x: 66, endPoint y: 66, distance: 193.3
click at [64, 64] on div "g . addV ( 'Thing' ) . property ( T . id , 1 ) . next ( ) g . addV ( 'PreCondit…" at bounding box center [353, 212] width 588 height 302
click at [200, 67] on div "g . addV ( 'Thing' ) . property ( T . id , 1 ) . next ( ) g . addV ( 'PreCondit…" at bounding box center [353, 212] width 588 height 302
click at [211, 66] on div "g . addV ( 'Thing' ) . property ( T . id , 1 ) . next ( ) g . addV ( 'PreCondit…" at bounding box center [353, 212] width 588 height 302
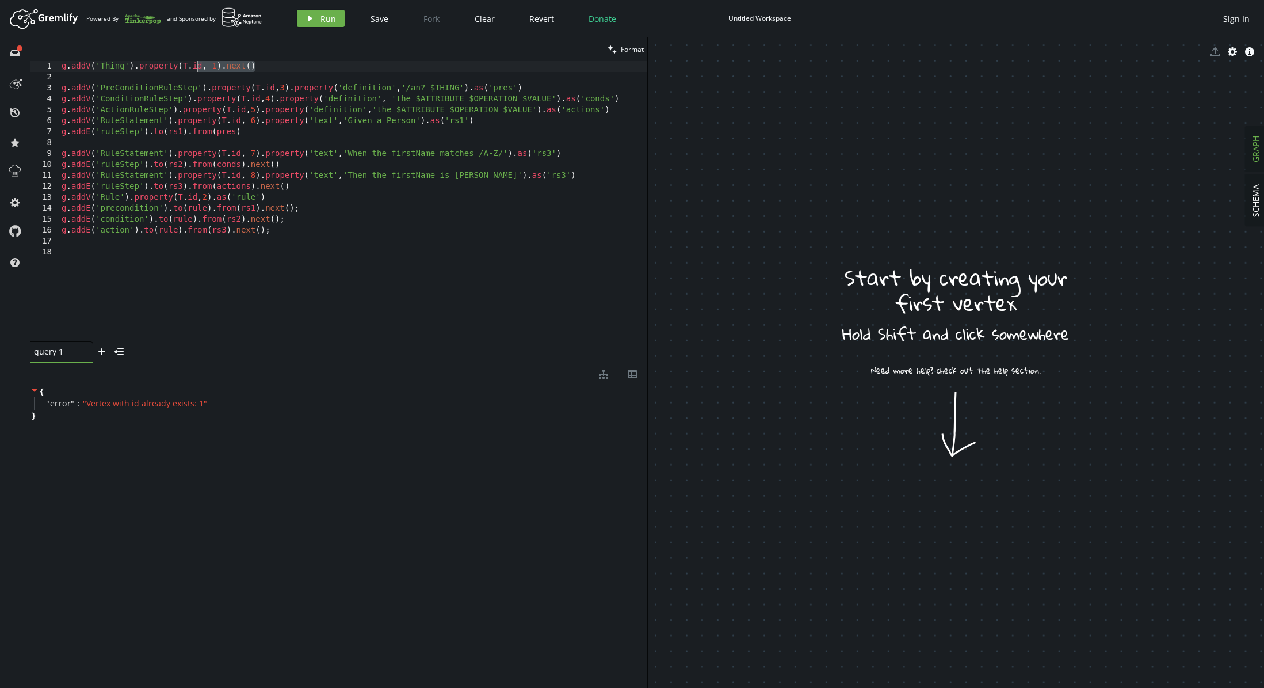
drag, startPoint x: 266, startPoint y: 67, endPoint x: 211, endPoint y: 71, distance: 56.0
click at [211, 71] on div "g . addV ( 'Thing' ) . property ( T . id , 1 ) . next ( ) g . addV ( 'PreCondit…" at bounding box center [353, 212] width 588 height 302
click at [216, 71] on div "g . addV ( 'Thing' ) . property ( T . id , 1 ) . next ( ) g . addV ( 'PreCondit…" at bounding box center [353, 212] width 588 height 302
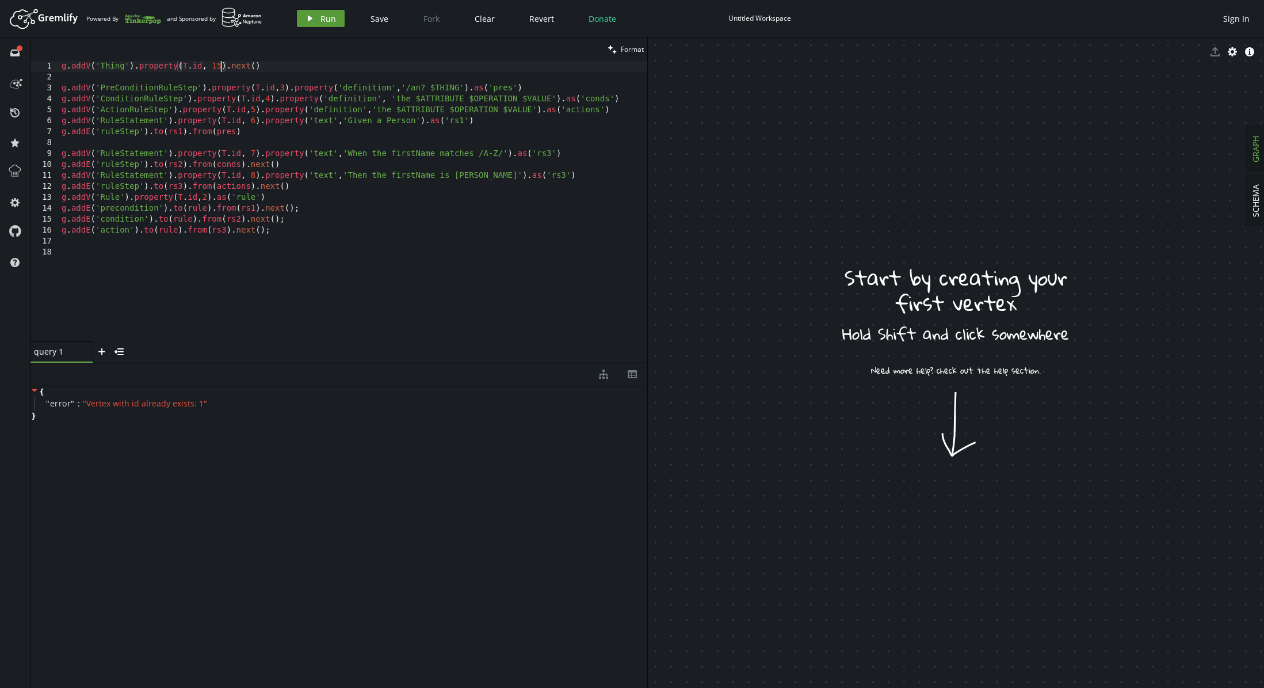
type textarea "g.addV('Thing').property([DOMAIN_NAME], 15).next()"
click at [315, 18] on button "play Run" at bounding box center [321, 18] width 48 height 17
click at [184, 67] on div "g . addV ( 'Thing' ) . property ( T . id , 15 ) . next ( ) g . addV ( 'PreCondi…" at bounding box center [353, 212] width 588 height 302
drag, startPoint x: 181, startPoint y: 66, endPoint x: 202, endPoint y: 66, distance: 20.7
click at [202, 66] on div "g . addV ( 'Thing' ) . property ( T . id , 15 ) . next ( ) g . addV ( 'PreCondi…" at bounding box center [353, 212] width 588 height 302
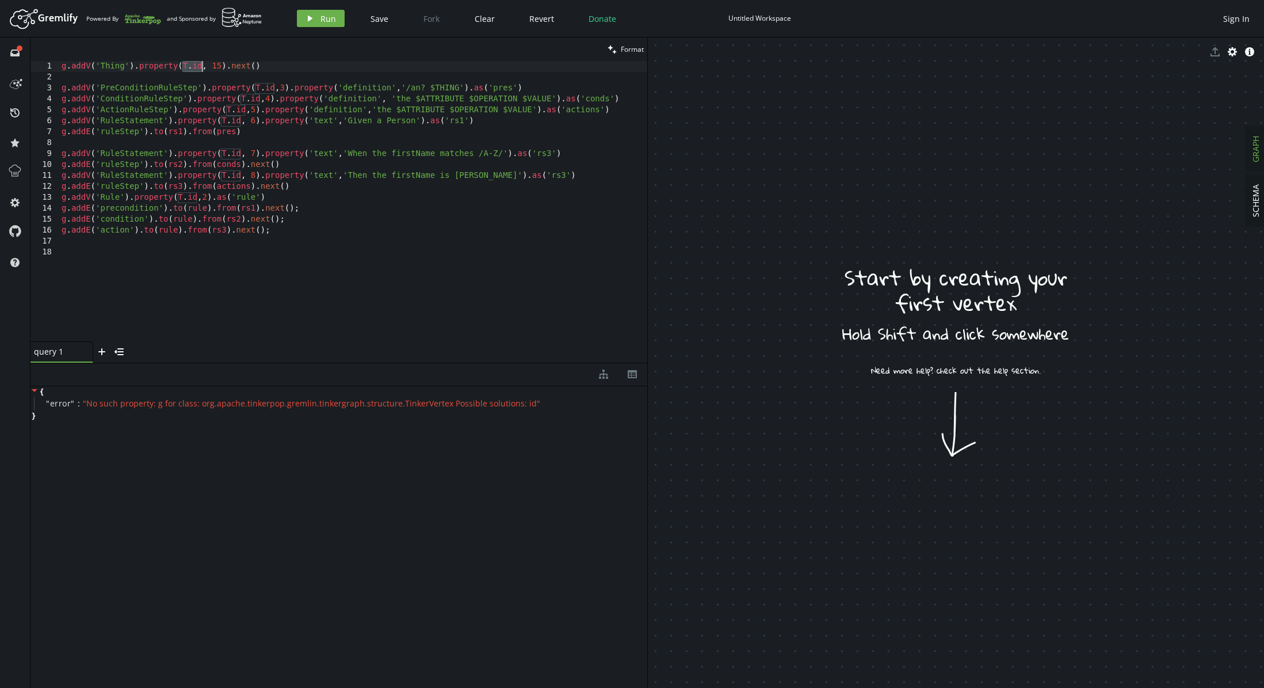
scroll to position [0, 0]
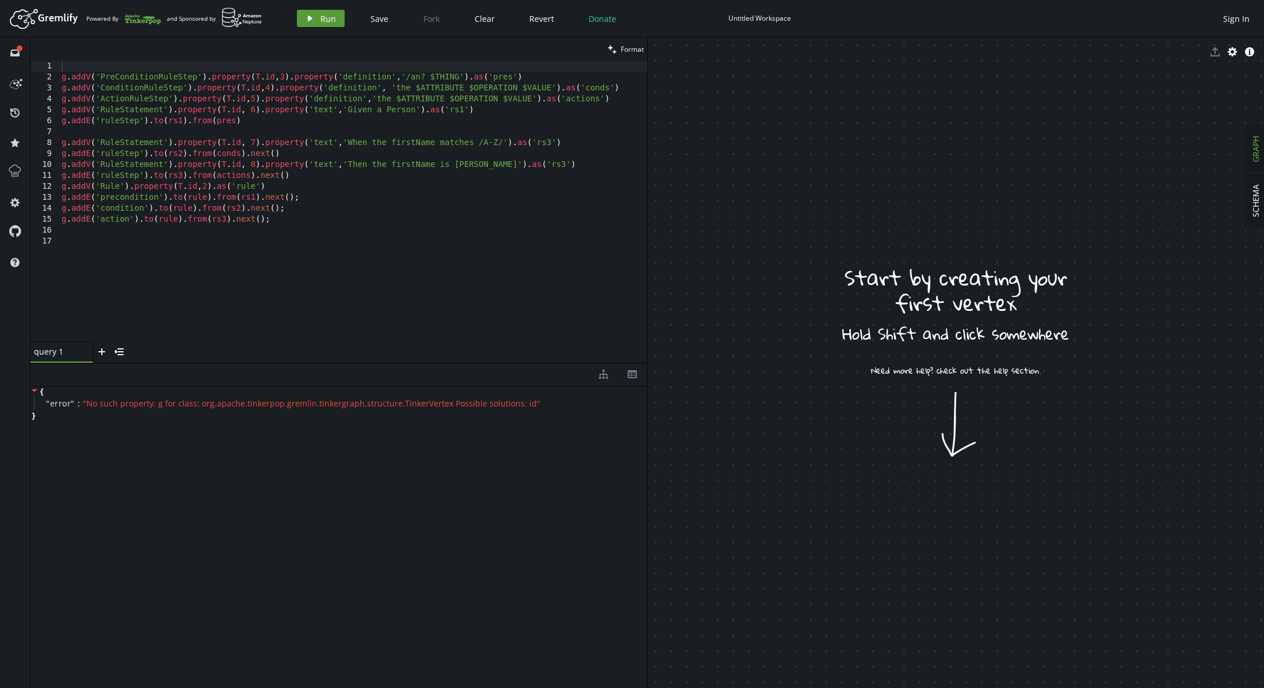
click at [311, 21] on icon "play" at bounding box center [309, 18] width 9 height 9
drag, startPoint x: 207, startPoint y: 78, endPoint x: 277, endPoint y: 78, distance: 70.8
click at [277, 78] on div "g . addV ( 'PreConditionRuleStep' ) . property ( T . id , 3 ) . property ( 'def…" at bounding box center [353, 212] width 588 height 302
click at [295, 90] on div "g . addV ( 'PreConditionRuleStep' ) . property ( T . id , 3 ) . property ( 'def…" at bounding box center [353, 212] width 588 height 302
type textarea "g.addV('ConditionRuleStep').property([DOMAIN_NAME],4).property('definition', 't…"
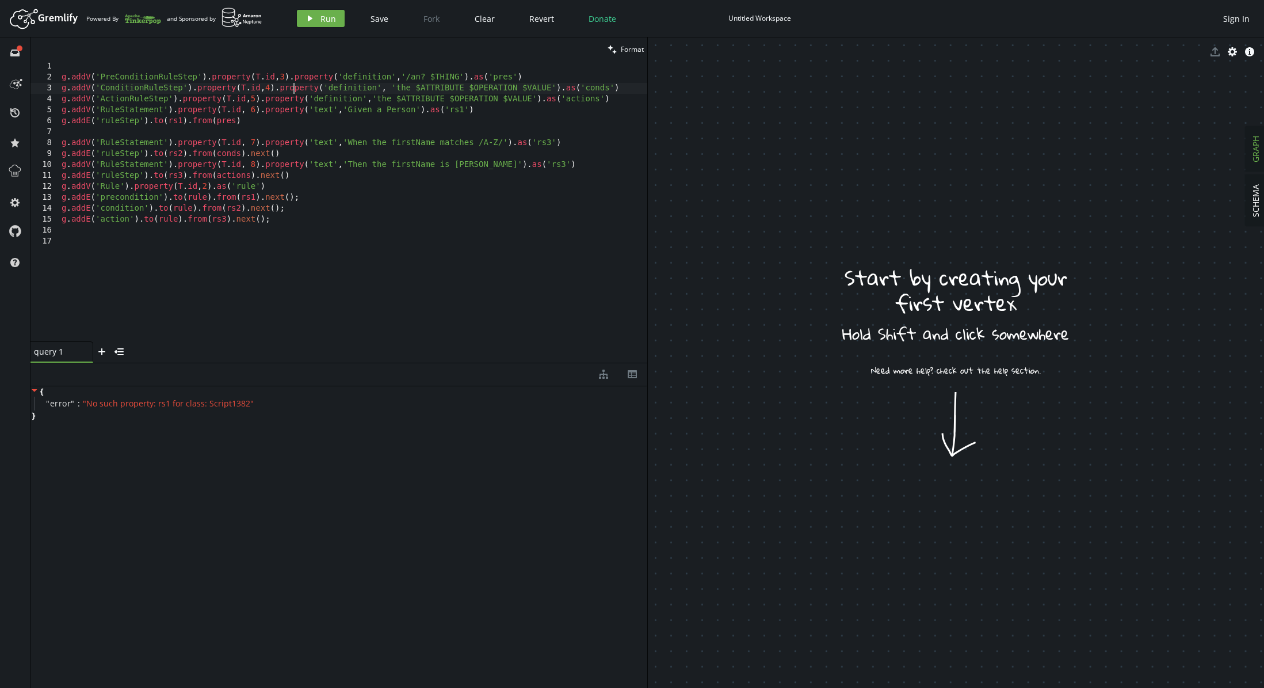
click at [362, 254] on div "g . addV ( 'PreConditionRuleStep' ) . property ( T . id , 3 ) . property ( 'def…" at bounding box center [353, 212] width 588 height 302
